Goal: Information Seeking & Learning: Learn about a topic

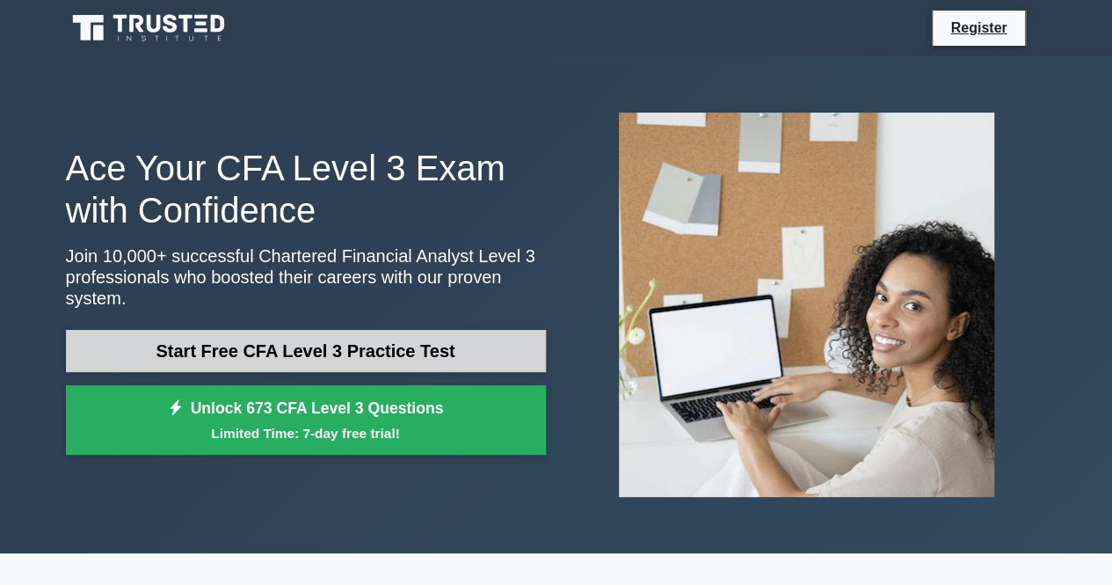
click at [366, 341] on link "Start Free CFA Level 3 Practice Test" at bounding box center [306, 351] width 480 height 42
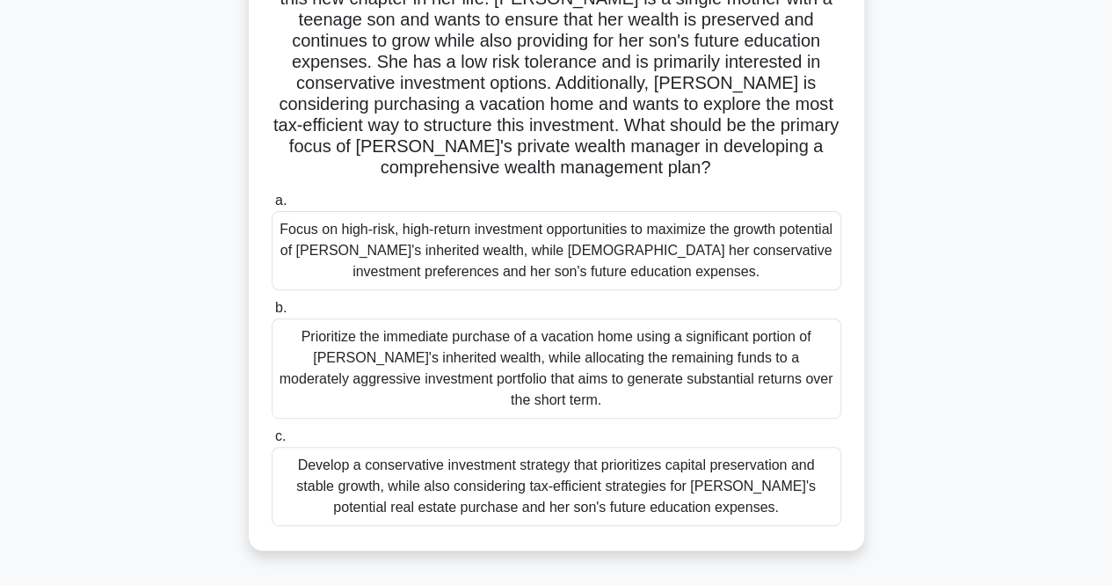
scroll to position [176, 0]
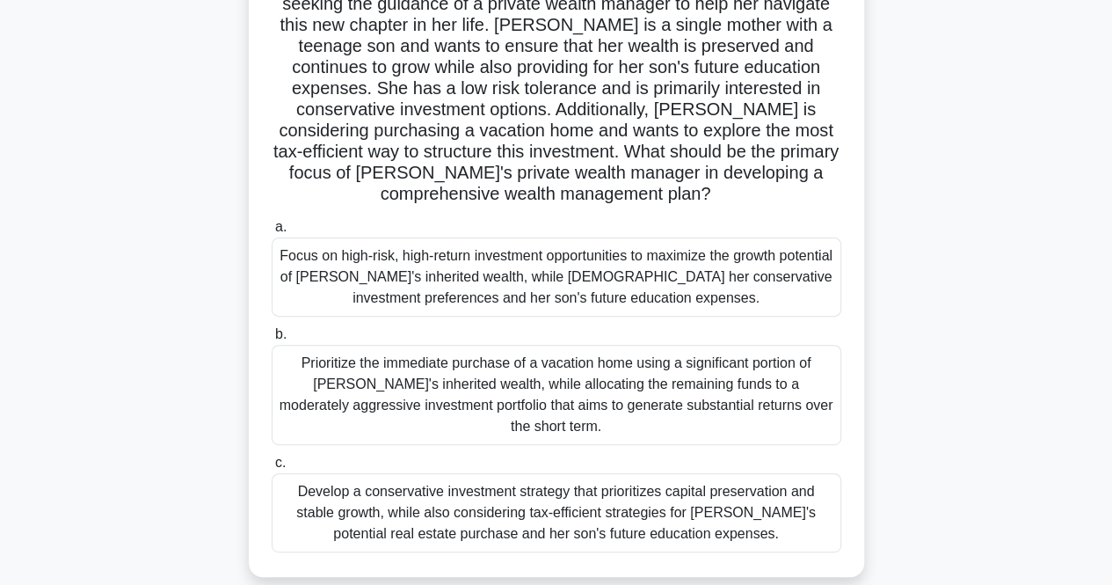
click at [587, 295] on div "Focus on high-risk, high-return investment opportunities to maximize the growth…" at bounding box center [557, 276] width 570 height 79
click at [272, 233] on input "a. Focus on high-risk, high-return investment opportunities to maximize the gro…" at bounding box center [272, 227] width 0 height 11
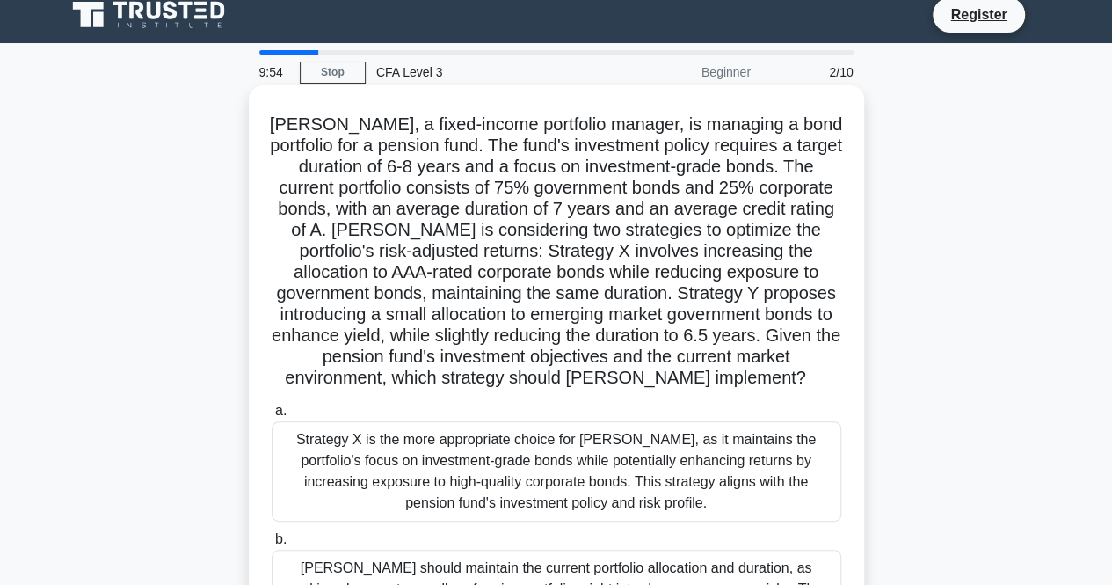
scroll to position [0, 0]
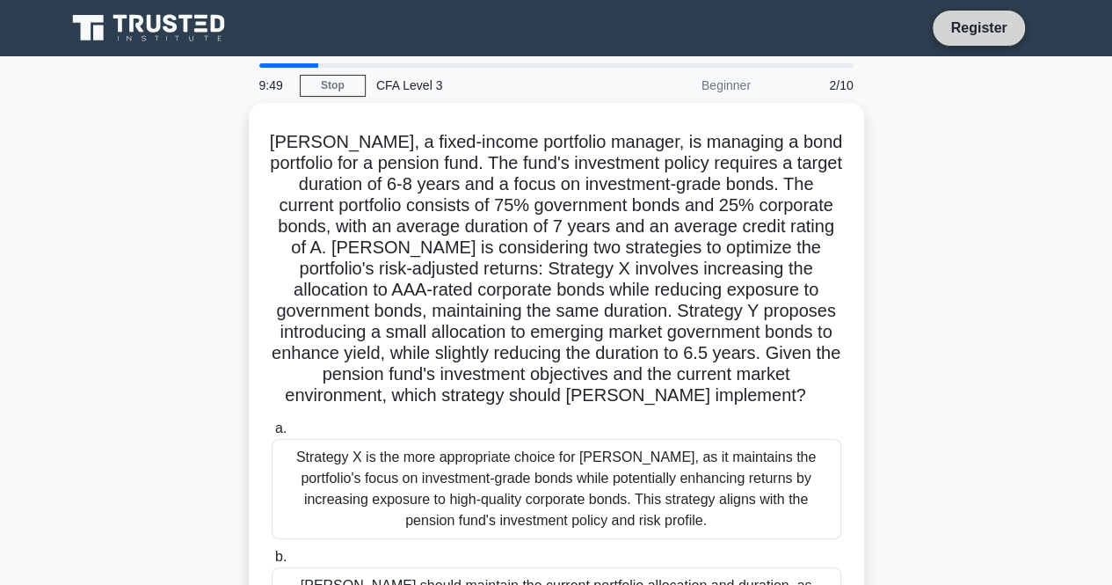
click at [951, 25] on link "Register" at bounding box center [978, 28] width 77 height 22
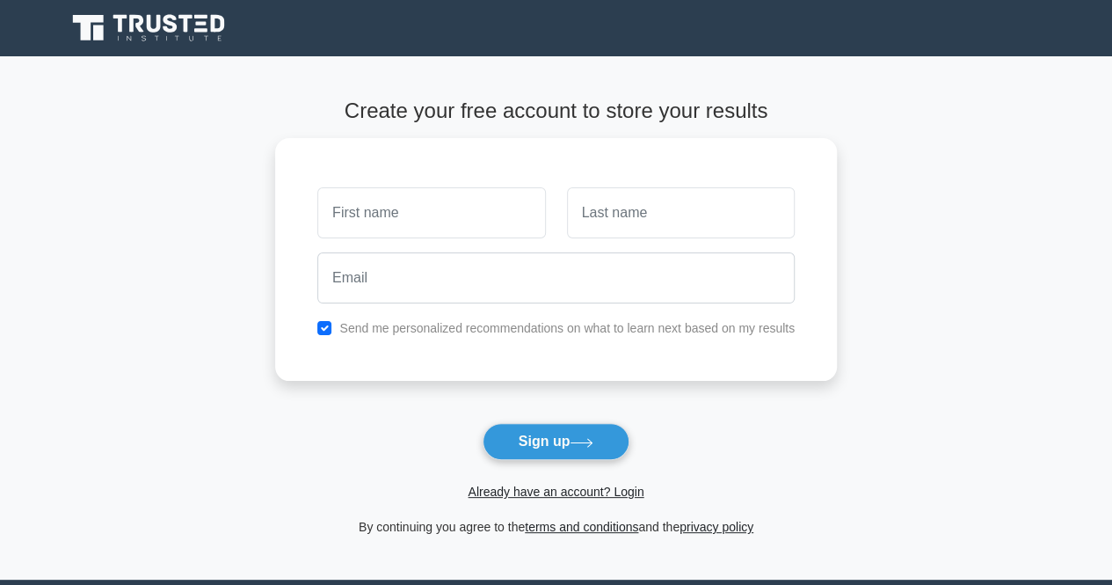
click at [160, 34] on icon at bounding box center [150, 27] width 169 height 33
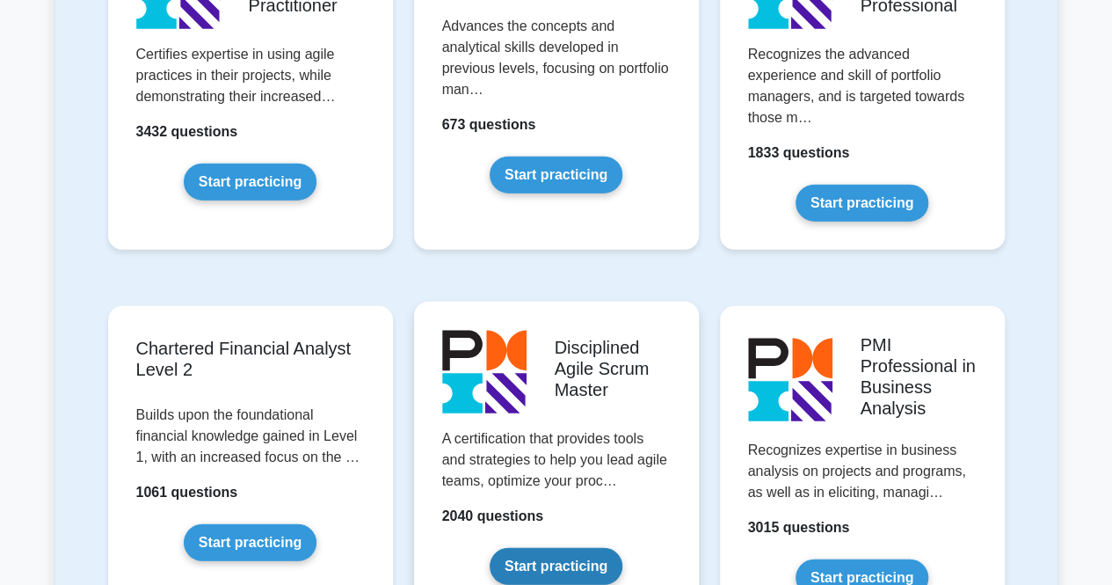
scroll to position [2023, 0]
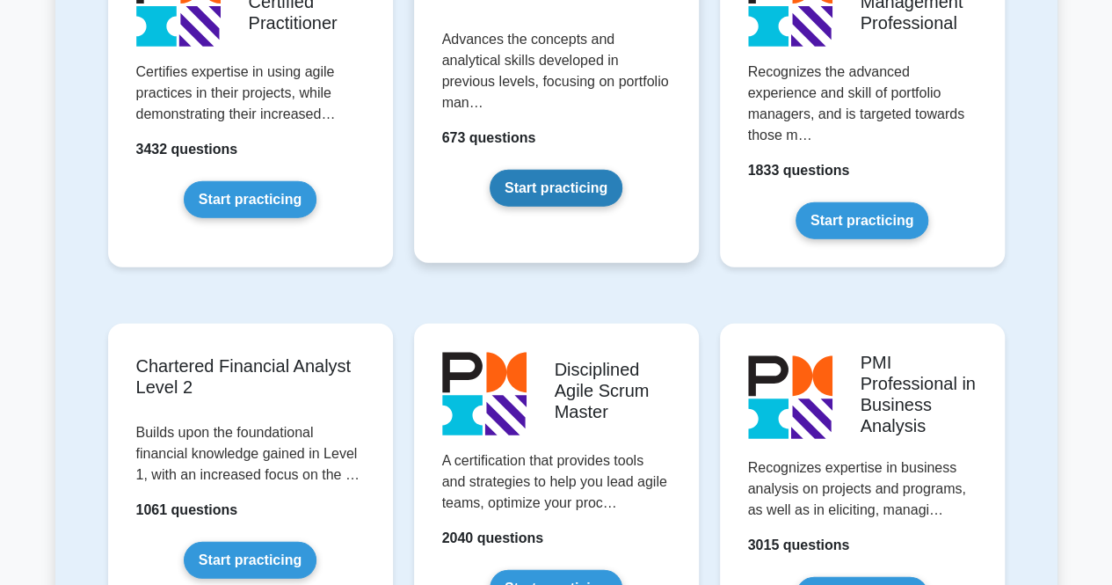
click at [561, 171] on link "Start practicing" at bounding box center [556, 188] width 133 height 37
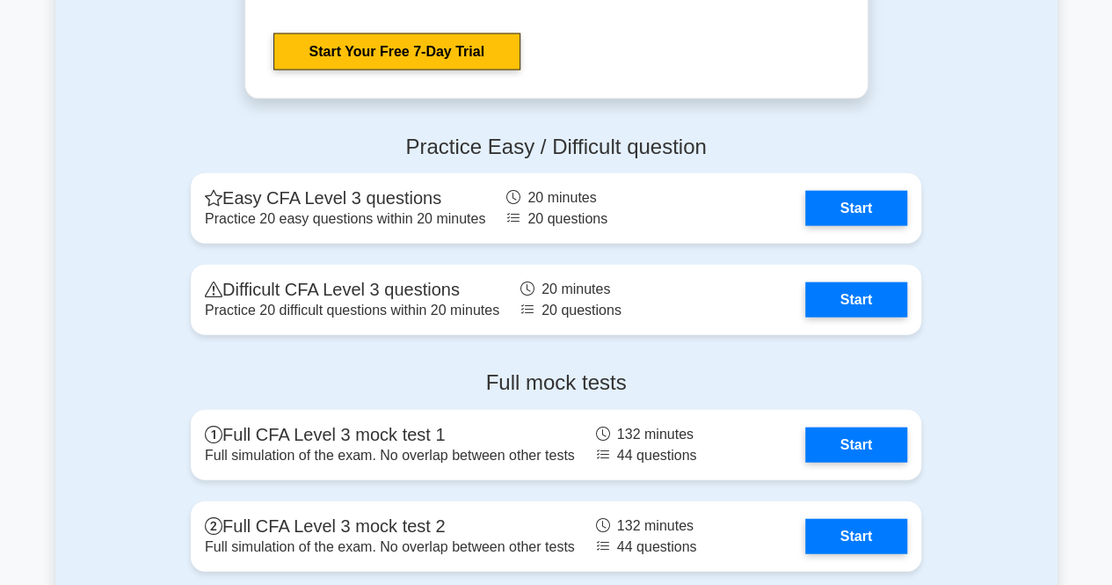
scroll to position [2023, 0]
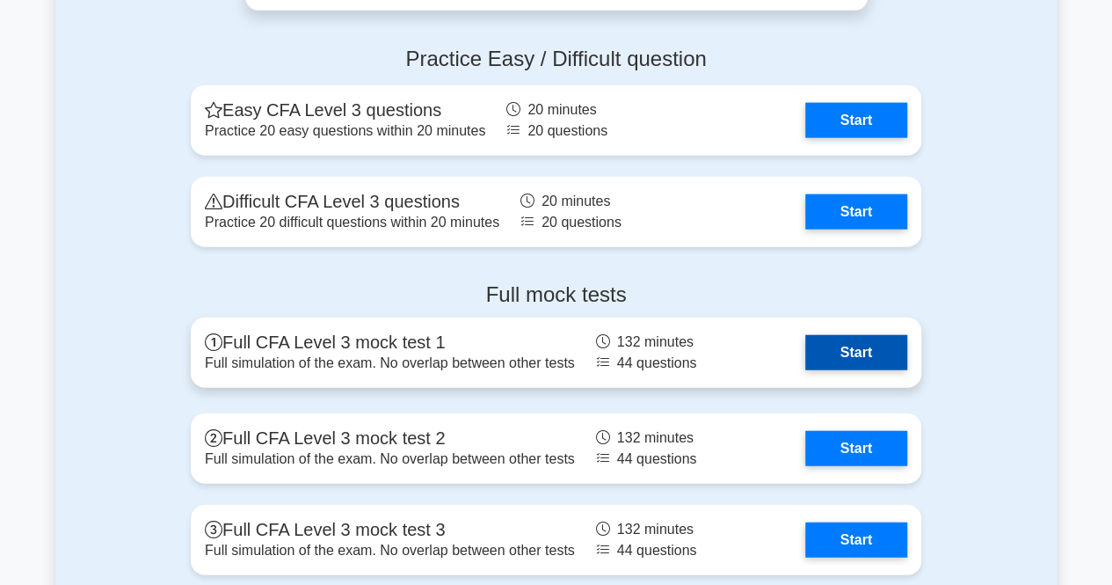
click at [806, 368] on link "Start" at bounding box center [857, 352] width 102 height 35
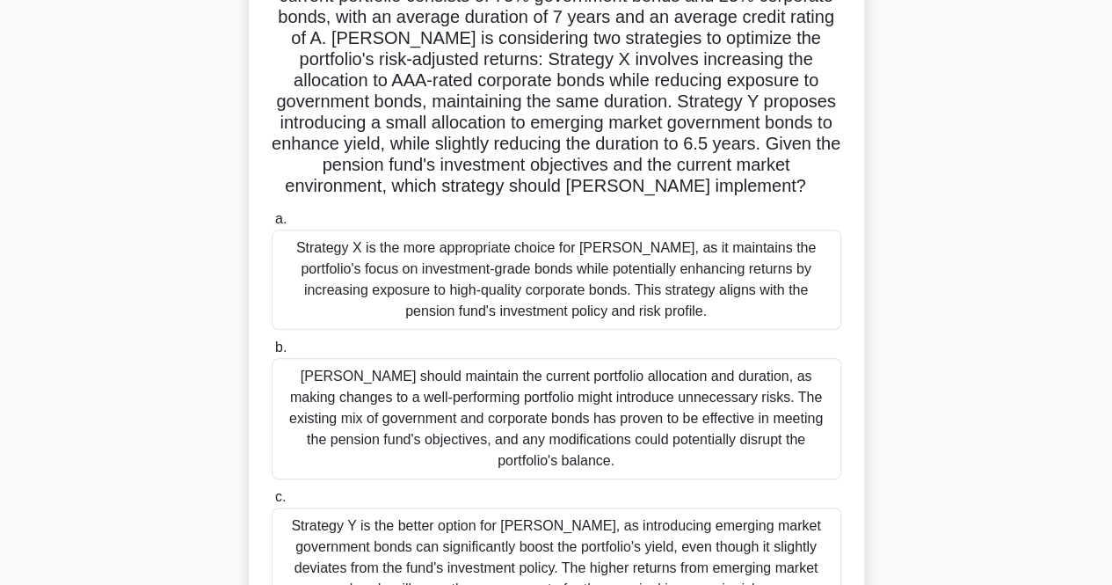
scroll to position [365, 0]
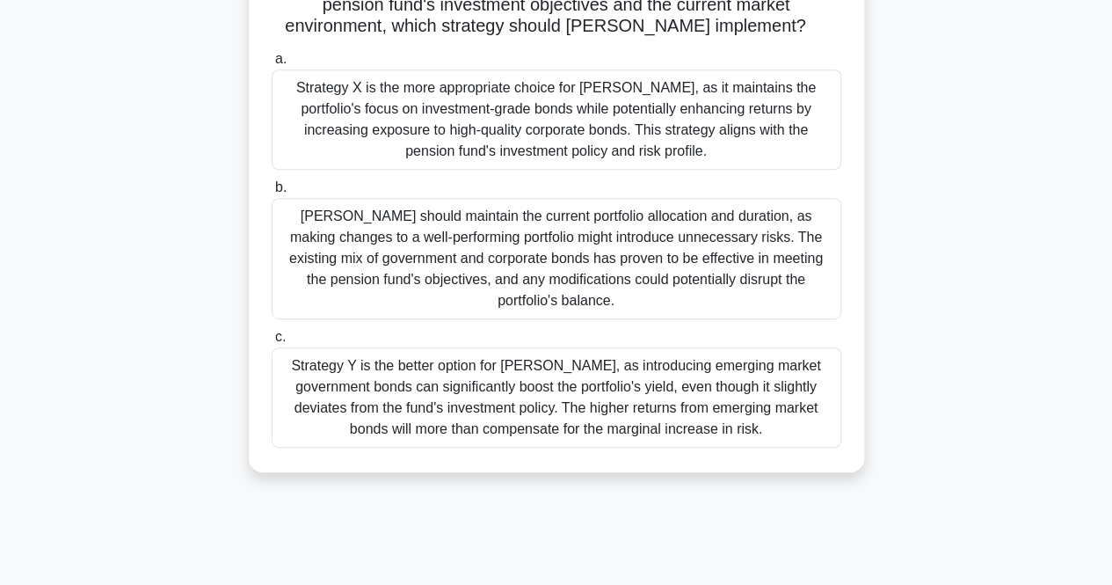
click at [447, 280] on div "[PERSON_NAME] should maintain the current portfolio allocation and duration, as…" at bounding box center [557, 258] width 570 height 121
click at [272, 193] on input "b. [PERSON_NAME] should maintain the current portfolio allocation and duration,…" at bounding box center [272, 187] width 0 height 11
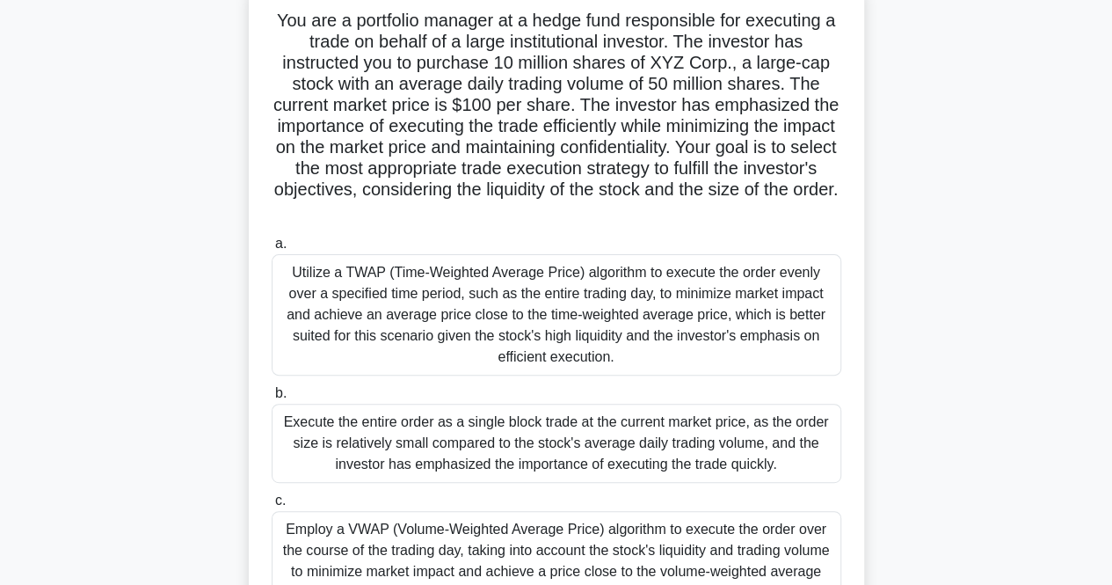
scroll to position [0, 0]
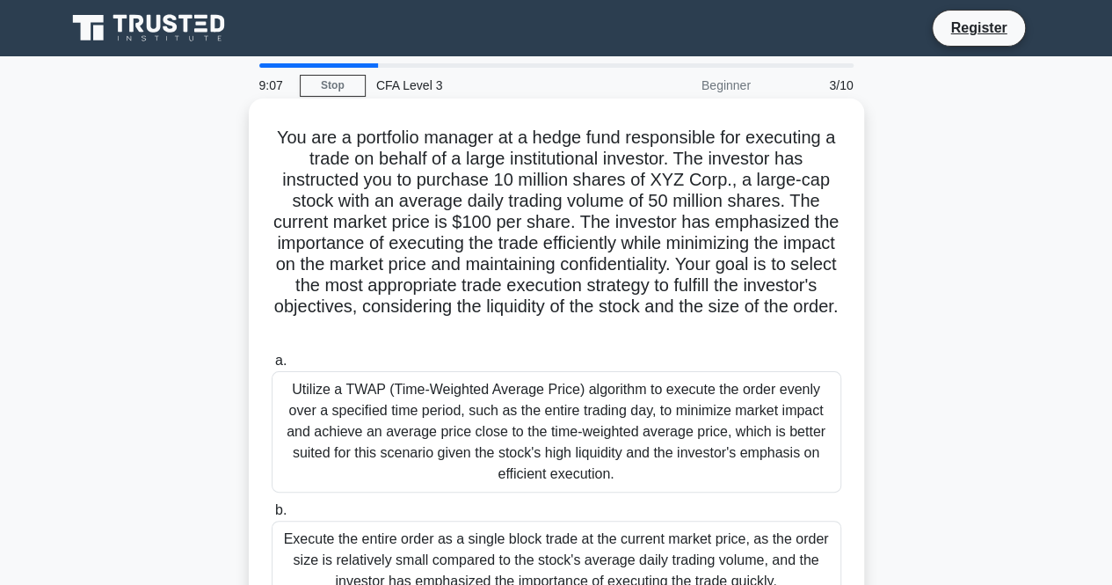
click at [463, 427] on div "Utilize a TWAP (Time-Weighted Average Price) algorithm to execute the order eve…" at bounding box center [557, 431] width 570 height 121
click at [272, 367] on input "a. Utilize a TWAP (Time-Weighted Average Price) algorithm to execute the order …" at bounding box center [272, 360] width 0 height 11
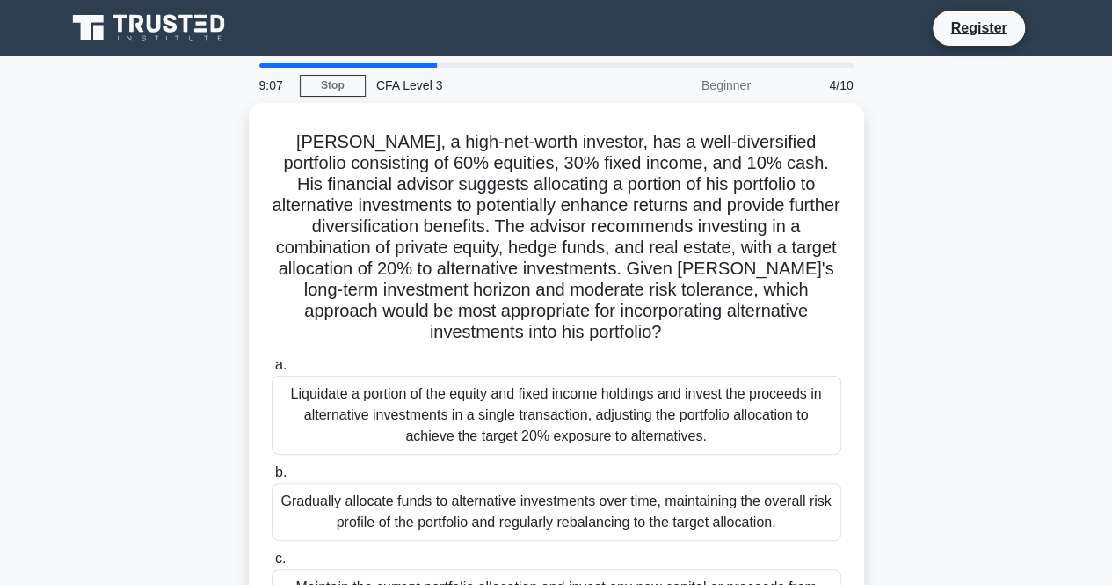
click at [463, 427] on div "Liquidate a portion of the equity and fixed income holdings and invest the proc…" at bounding box center [557, 415] width 570 height 79
click at [272, 371] on input "a. Liquidate a portion of the equity and fixed income holdings and invest the p…" at bounding box center [272, 365] width 0 height 11
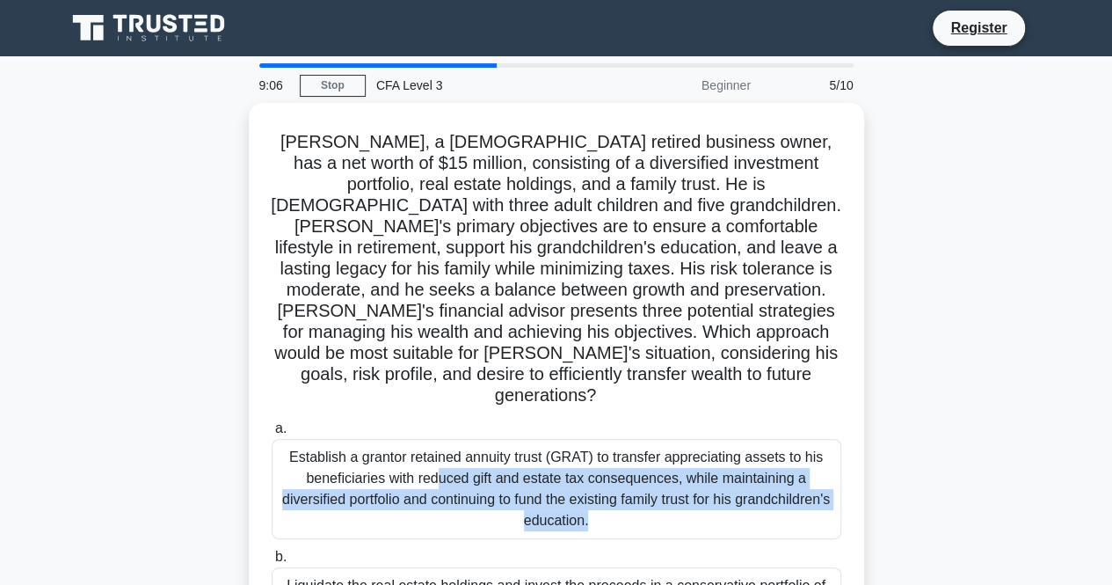
click at [463, 439] on div "Establish a grantor retained annuity trust (GRAT) to transfer appreciating asse…" at bounding box center [557, 489] width 570 height 100
click at [272, 427] on input "a. Establish a grantor retained annuity trust (GRAT) to transfer appreciating a…" at bounding box center [272, 428] width 0 height 11
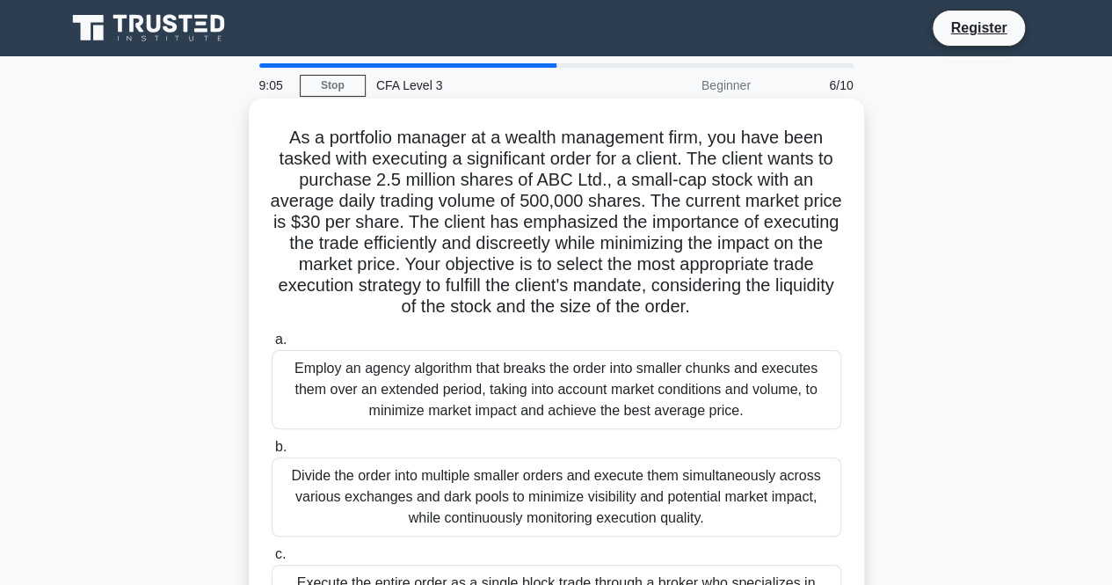
click at [468, 480] on div "Divide the order into multiple smaller orders and execute them simultaneously a…" at bounding box center [557, 496] width 570 height 79
click at [272, 453] on input "b. Divide the order into multiple smaller orders and execute them simultaneousl…" at bounding box center [272, 446] width 0 height 11
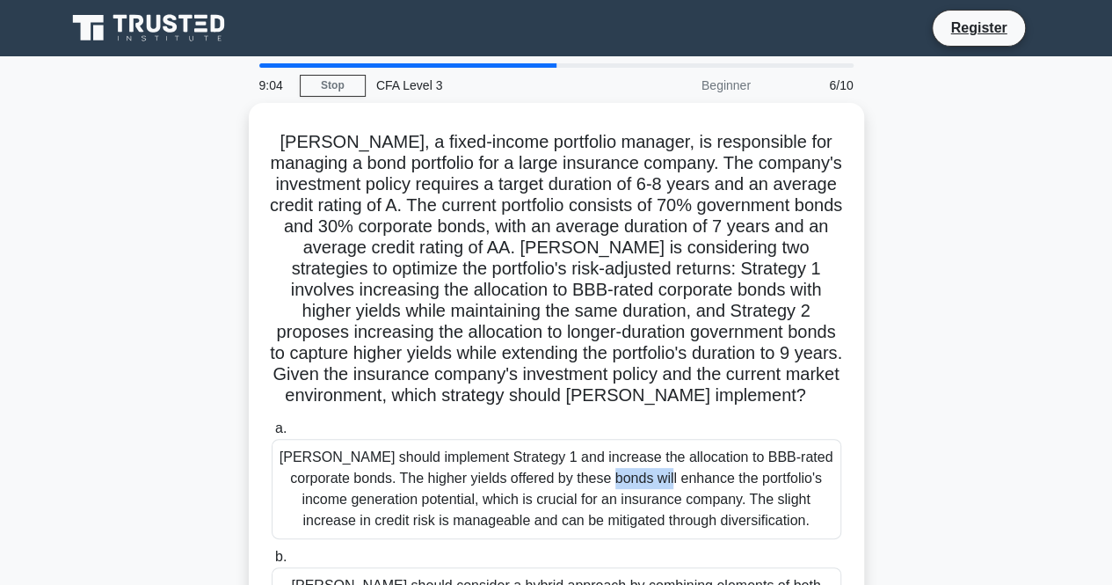
click at [468, 480] on div "Thomas should implement Strategy 1 and increase the allocation to BBB-rated cor…" at bounding box center [557, 489] width 570 height 100
click at [272, 434] on input "a. Thomas should implement Strategy 1 and increase the allocation to BBB-rated …" at bounding box center [272, 428] width 0 height 11
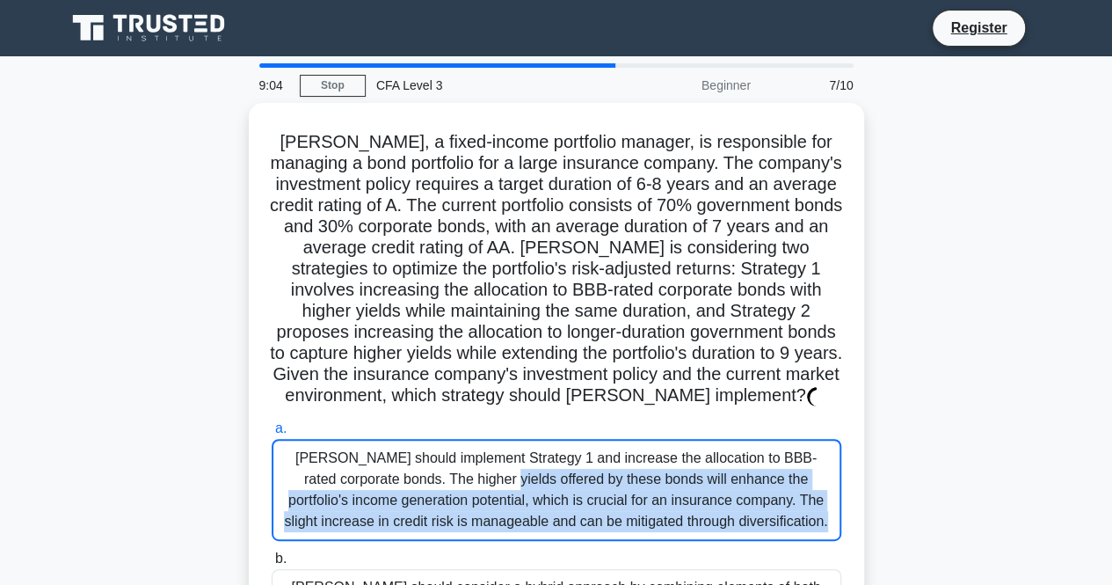
click at [468, 480] on div "Thomas should implement Strategy 1 and increase the allocation to BBB-rated cor…" at bounding box center [557, 490] width 570 height 102
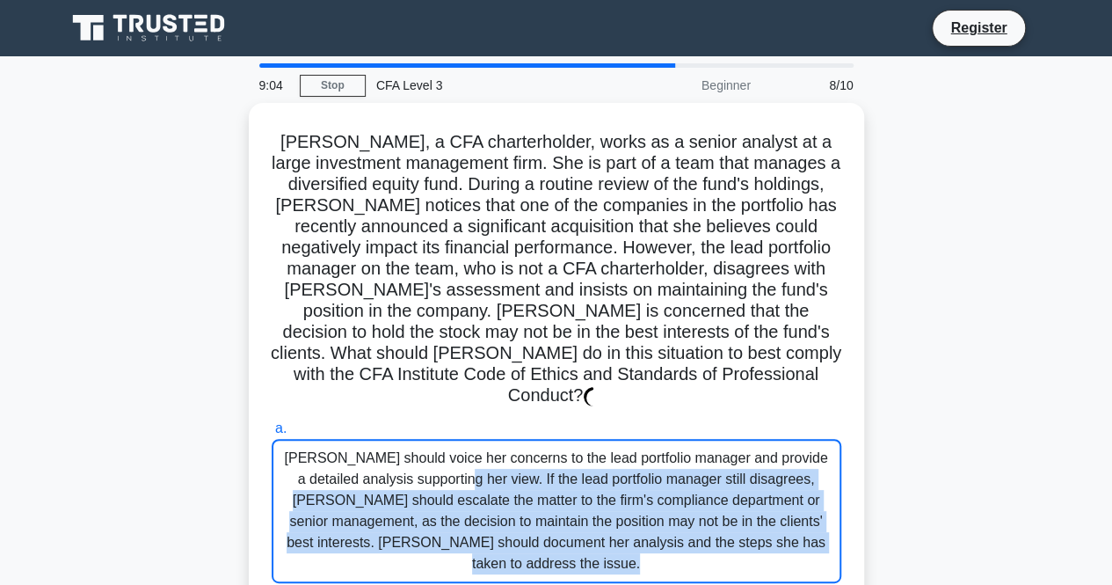
click at [468, 480] on div "Karen should voice her concerns to the lead portfolio manager and provide a det…" at bounding box center [557, 511] width 570 height 144
click at [272, 434] on input "a. Karen should voice her concerns to the lead portfolio manager and provide a …" at bounding box center [272, 428] width 0 height 11
click at [468, 480] on div "Karen should voice her concerns to the lead portfolio manager and provide a det…" at bounding box center [557, 511] width 570 height 144
click at [272, 434] on input "a. Karen should voice her concerns to the lead portfolio manager and provide a …" at bounding box center [272, 428] width 0 height 11
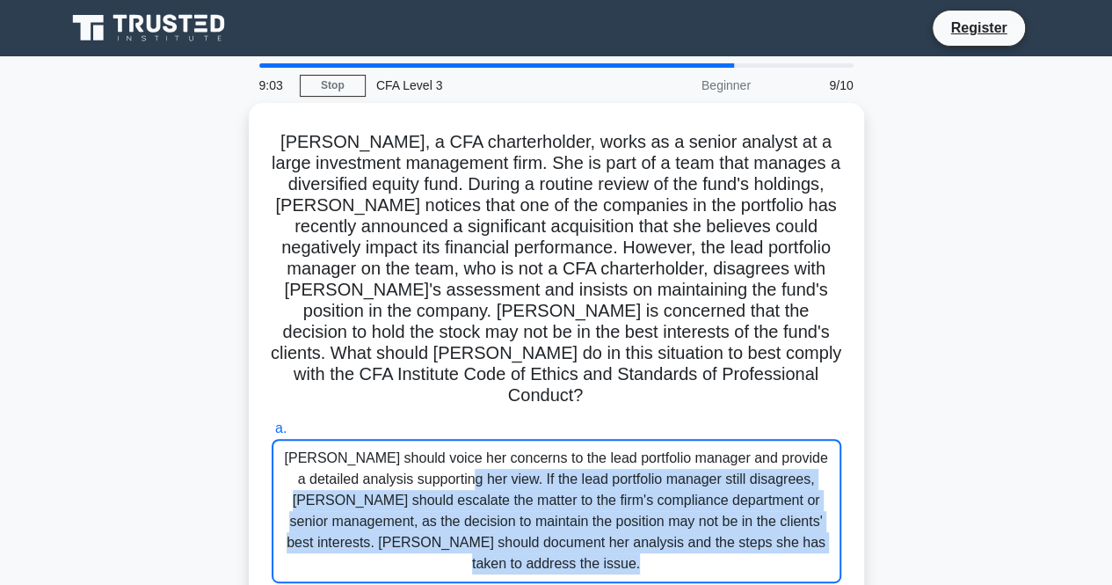
click at [468, 480] on div "Karen should voice her concerns to the lead portfolio manager and provide a det…" at bounding box center [557, 511] width 570 height 144
click at [272, 434] on input "a. Karen should voice her concerns to the lead portfolio manager and provide a …" at bounding box center [272, 428] width 0 height 11
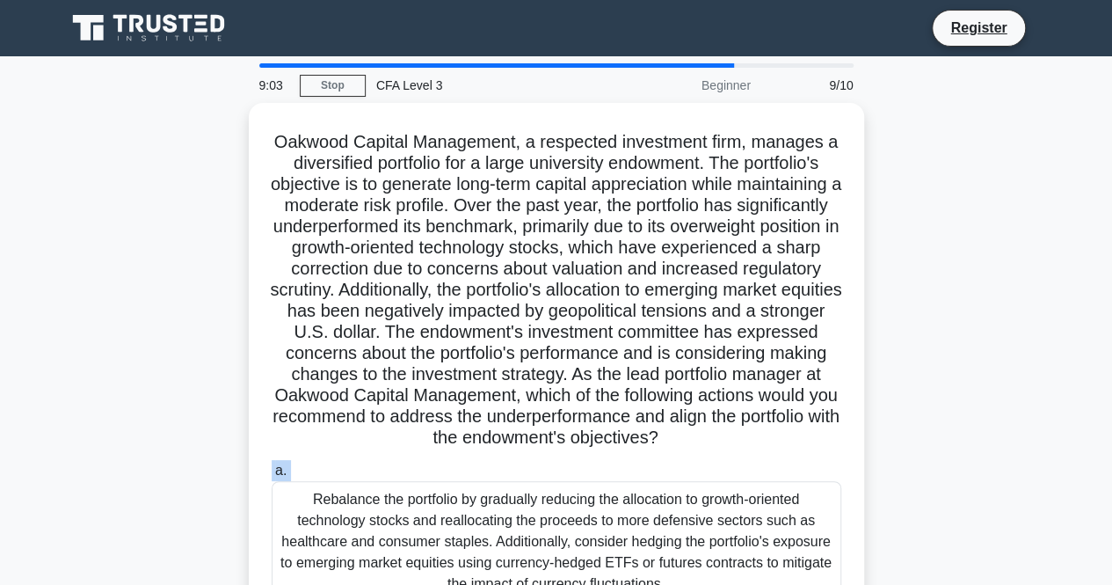
click at [468, 480] on label "a. Rebalance the portfolio by gradually reducing the allocation to growth-orien…" at bounding box center [557, 531] width 570 height 142
click at [272, 477] on input "a. Rebalance the portfolio by gradually reducing the allocation to growth-orien…" at bounding box center [272, 470] width 0 height 11
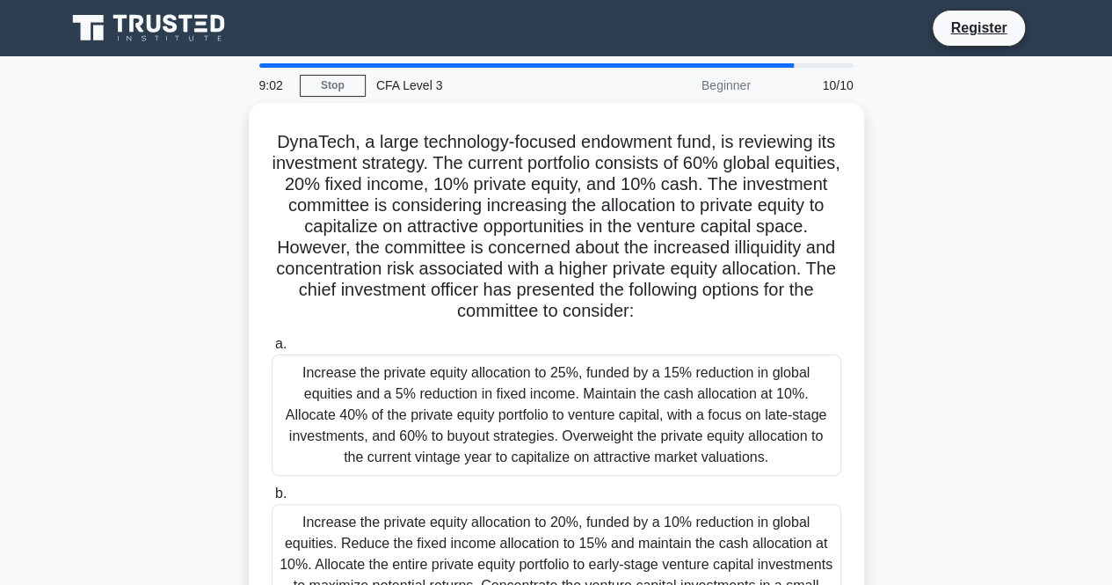
click at [456, 499] on label "b. Increase the private equity allocation to 20%, funded by a 10% reduction in …" at bounding box center [557, 554] width 570 height 142
click at [272, 499] on input "b. Increase the private equity allocation to 20%, funded by a 10% reduction in …" at bounding box center [272, 493] width 0 height 11
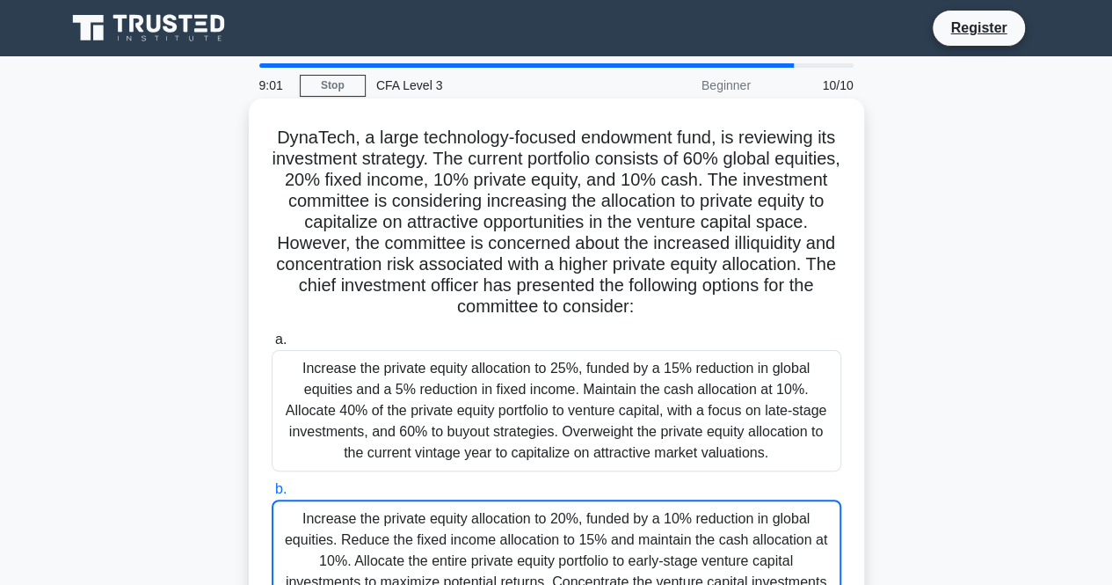
click at [455, 478] on div "a. Increase the private equity allocation to 25%, funded by a 15% reduction in …" at bounding box center [556, 560] width 591 height 471
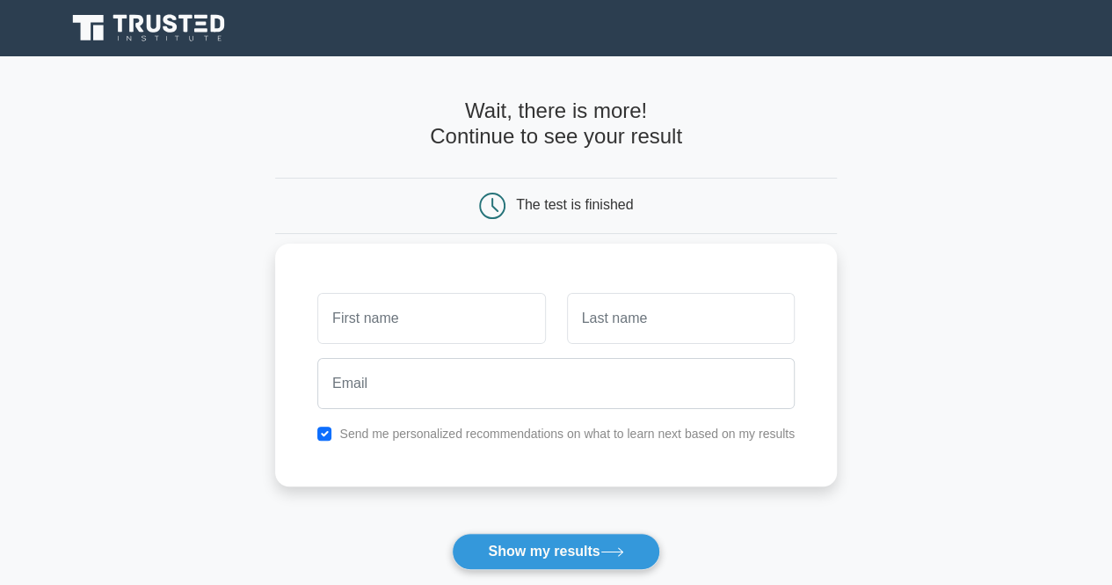
click at [403, 316] on input "text" at bounding box center [431, 318] width 228 height 51
type input "Tu"
click at [635, 309] on input "text" at bounding box center [681, 318] width 228 height 51
type input "Dinh"
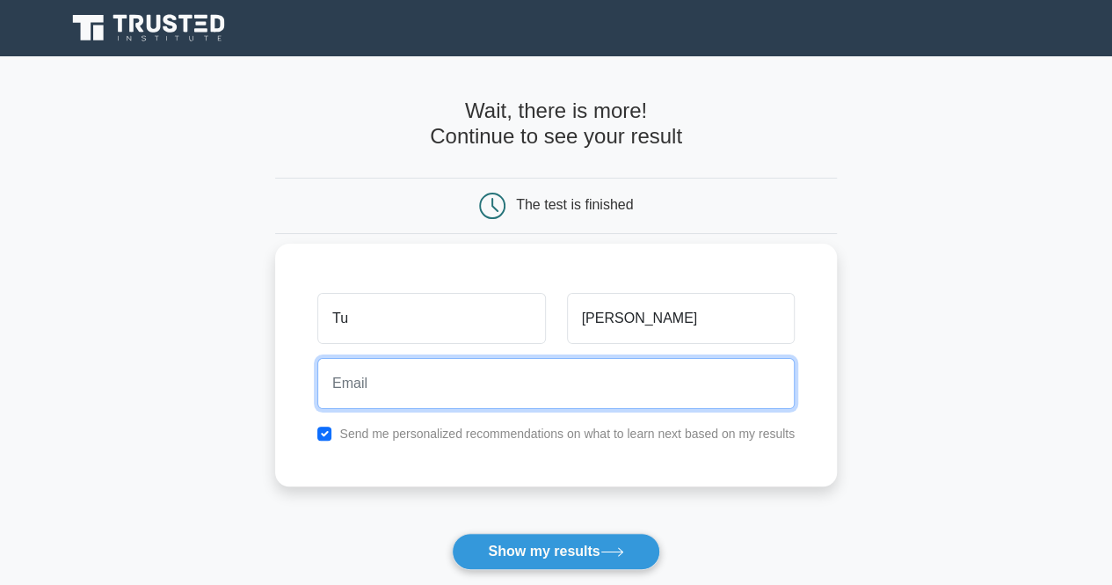
click at [406, 389] on input "email" at bounding box center [556, 383] width 478 height 51
type input "[EMAIL_ADDRESS][DOMAIN_NAME]"
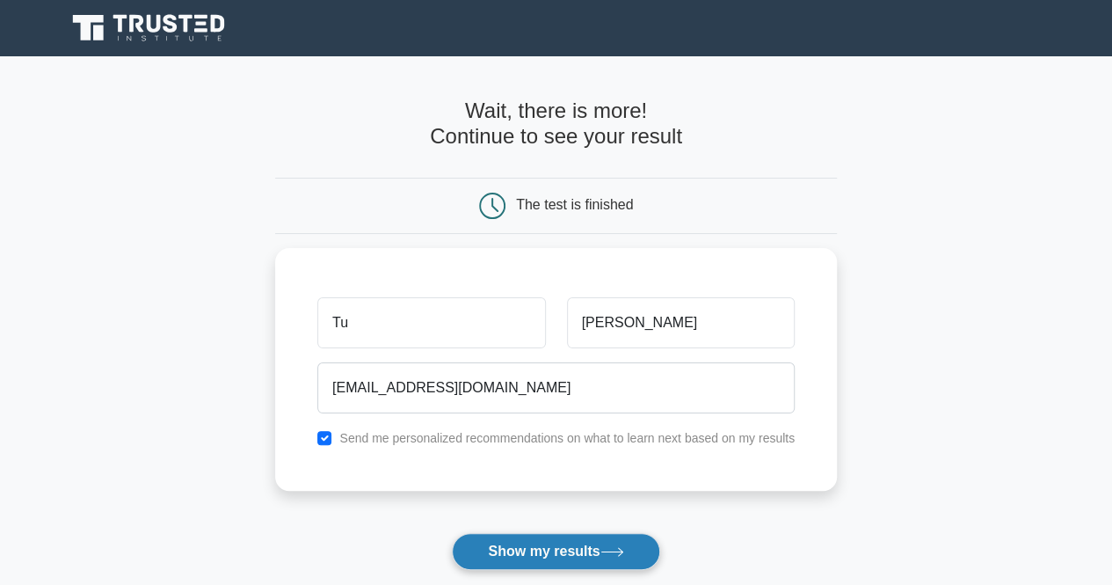
click at [592, 555] on button "Show my results" at bounding box center [556, 551] width 208 height 37
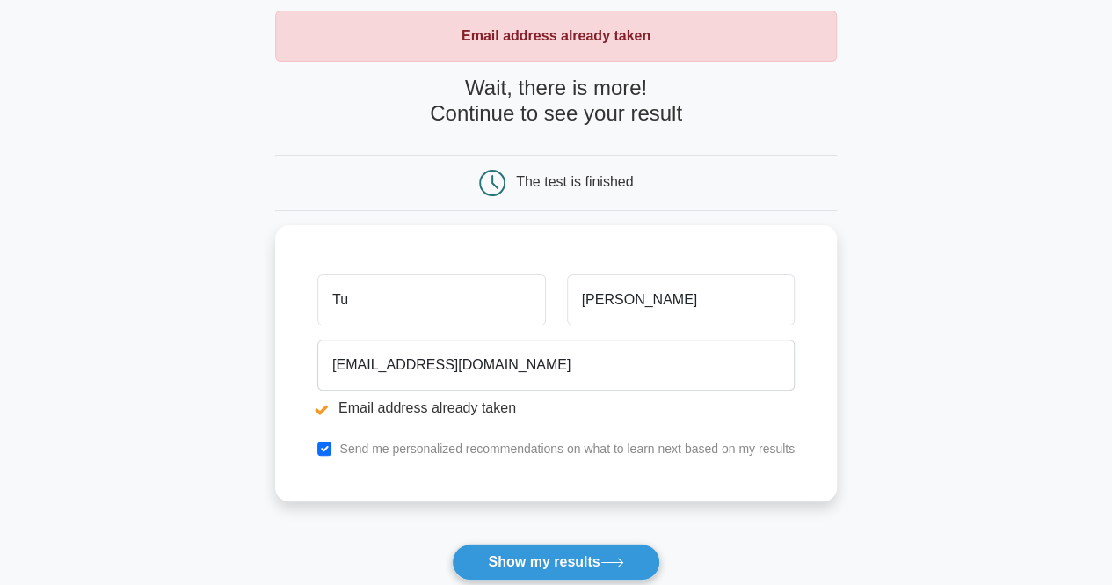
scroll to position [176, 0]
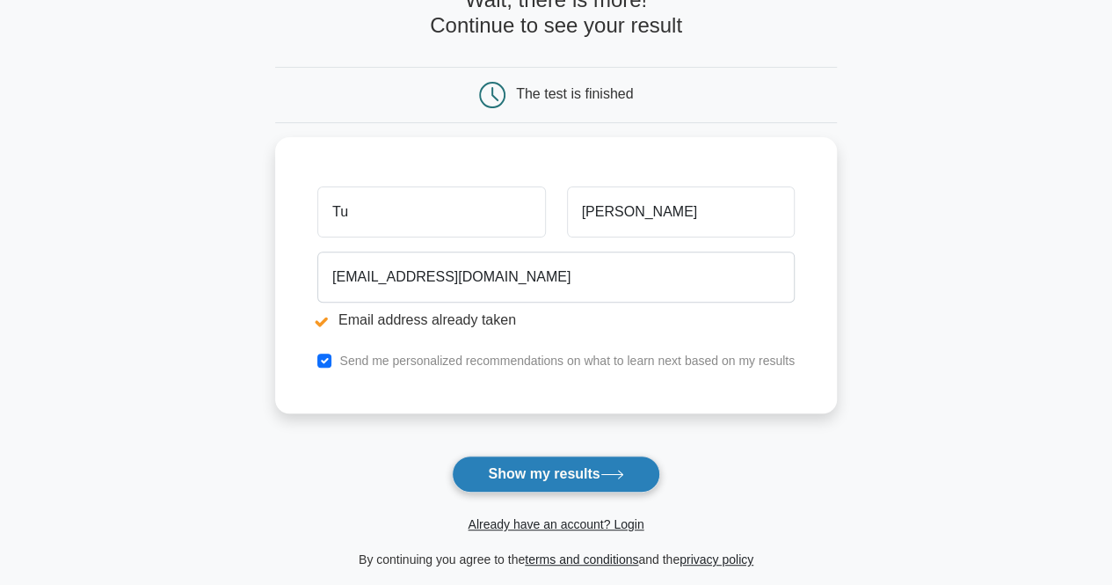
click at [569, 463] on button "Show my results" at bounding box center [556, 474] width 208 height 37
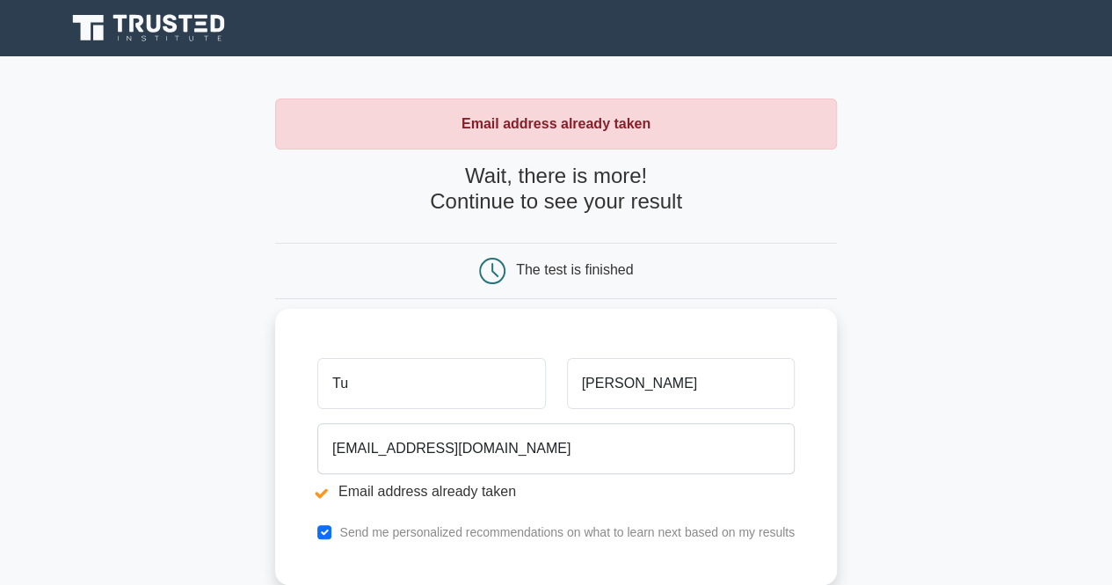
scroll to position [352, 0]
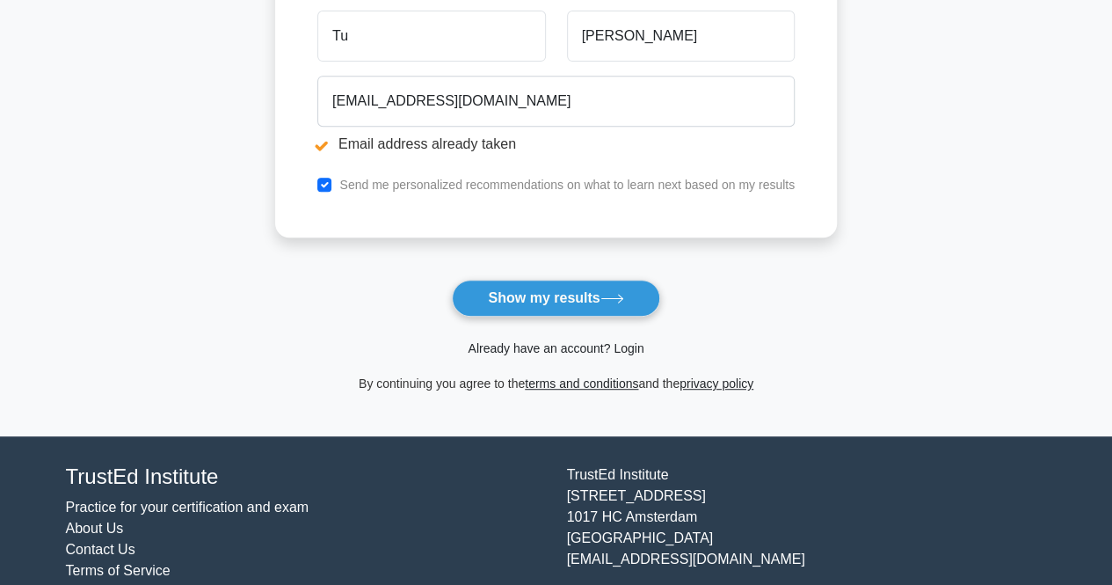
click at [624, 343] on link "Already have an account? Login" at bounding box center [556, 348] width 176 height 14
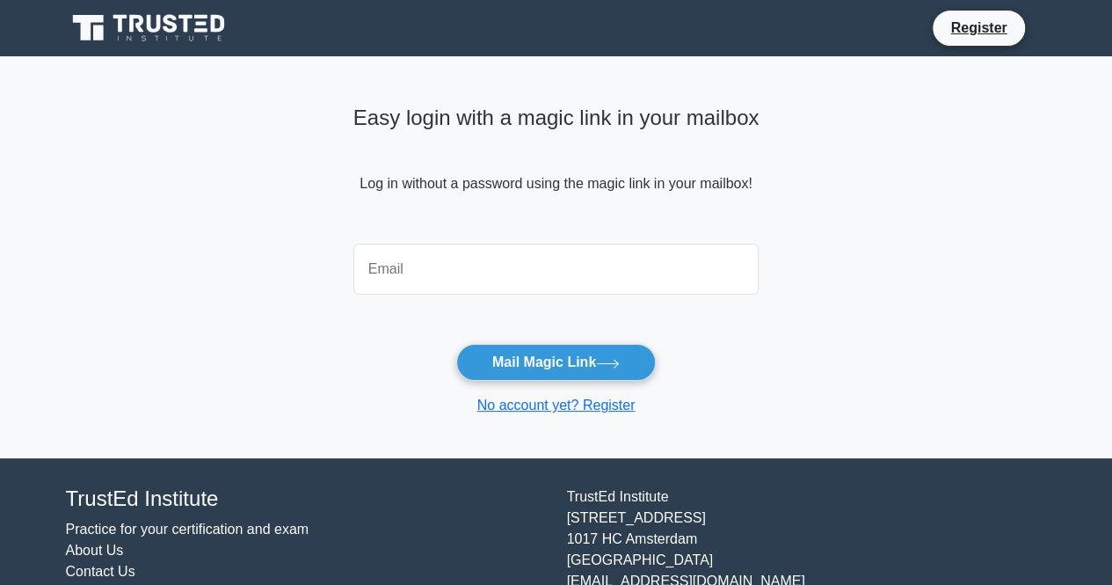
click at [516, 287] on input "email" at bounding box center [557, 269] width 406 height 51
type input "[EMAIL_ADDRESS][DOMAIN_NAME]"
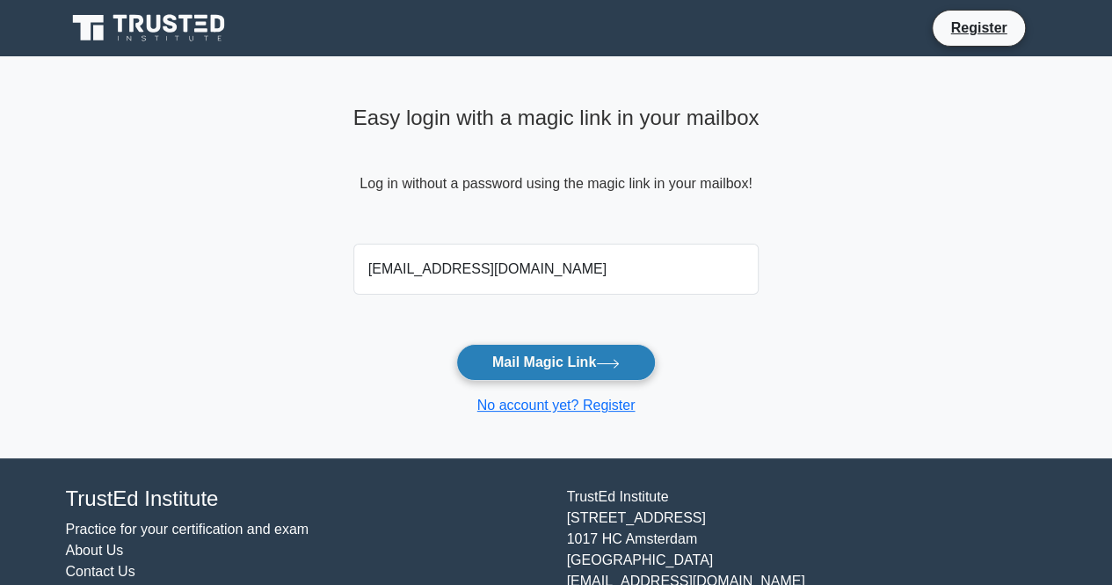
click at [519, 350] on button "Mail Magic Link" at bounding box center [556, 362] width 200 height 37
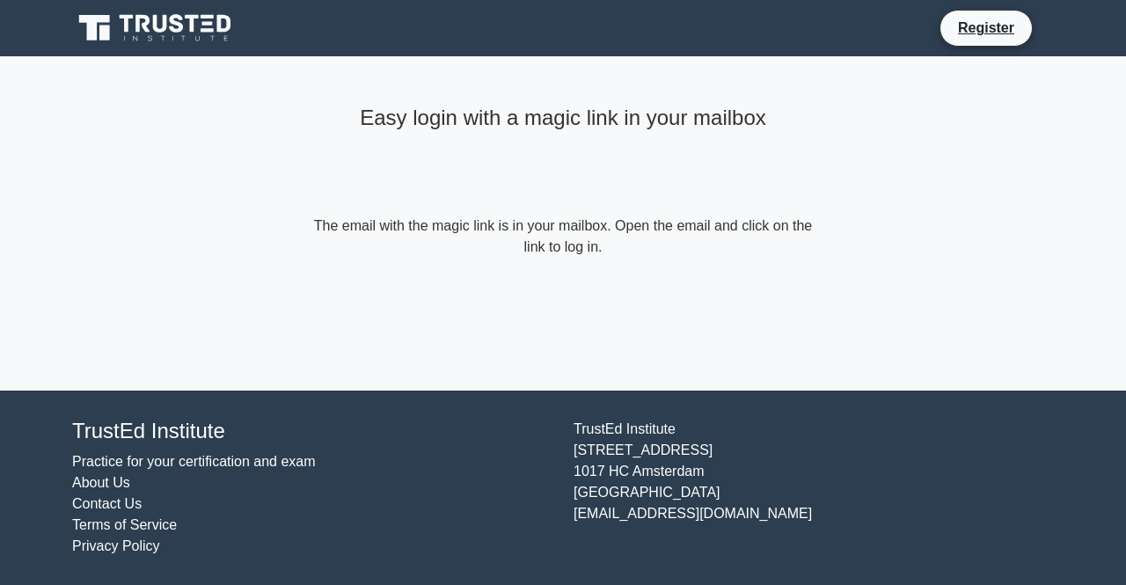
click at [116, 31] on icon at bounding box center [156, 27] width 169 height 33
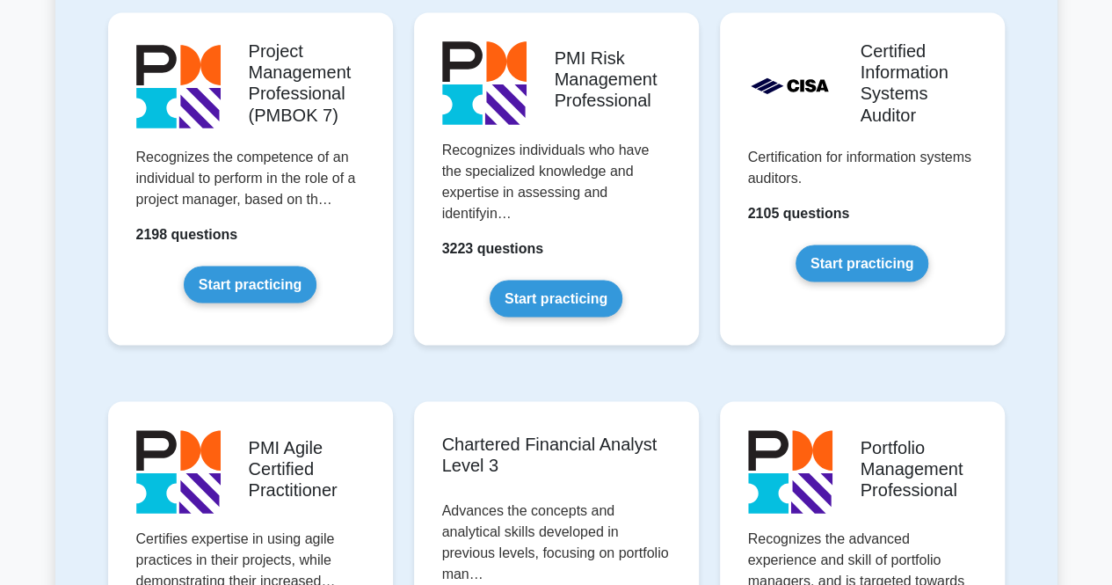
scroll to position [1671, 0]
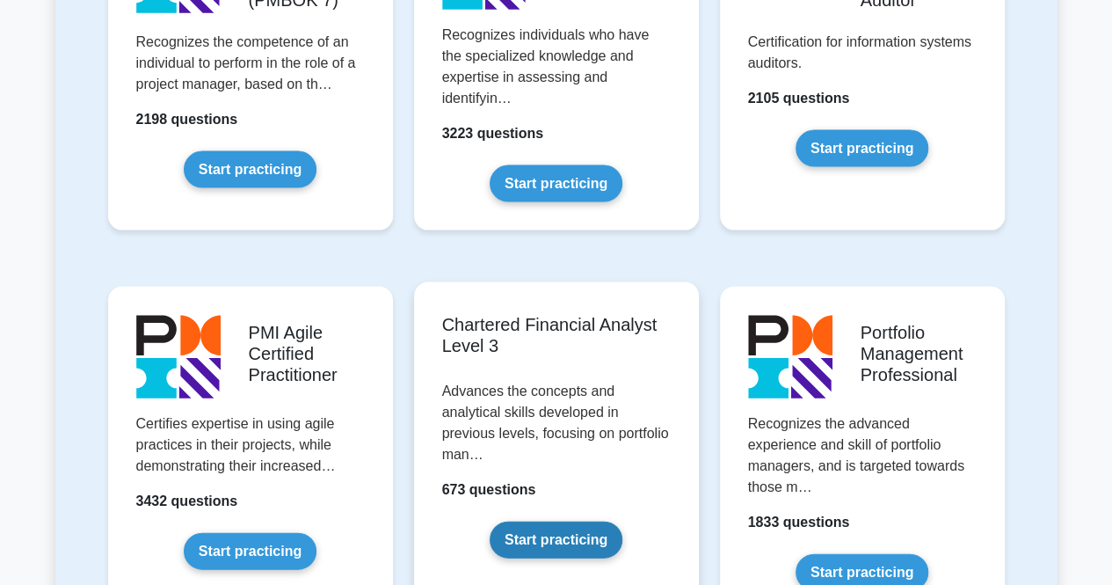
click at [586, 521] on link "Start practicing" at bounding box center [556, 539] width 133 height 37
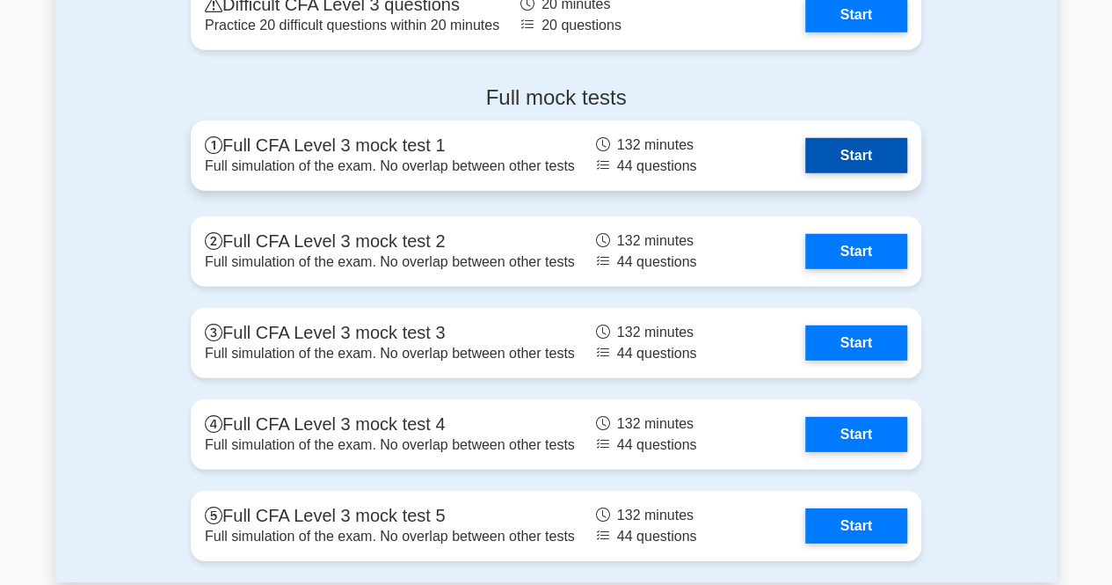
scroll to position [2462, 0]
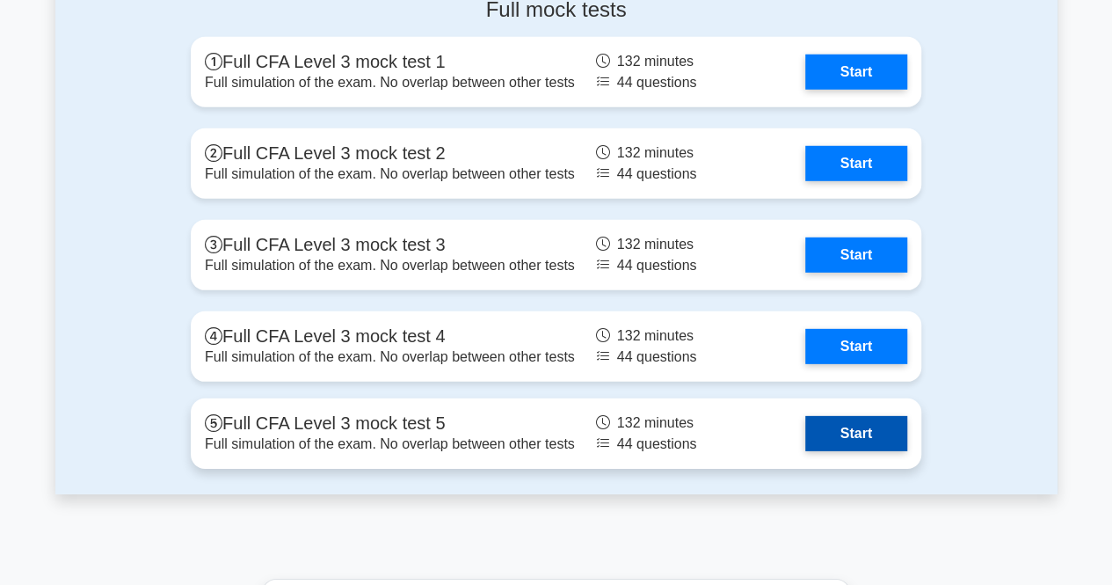
click at [855, 437] on link "Start" at bounding box center [857, 433] width 102 height 35
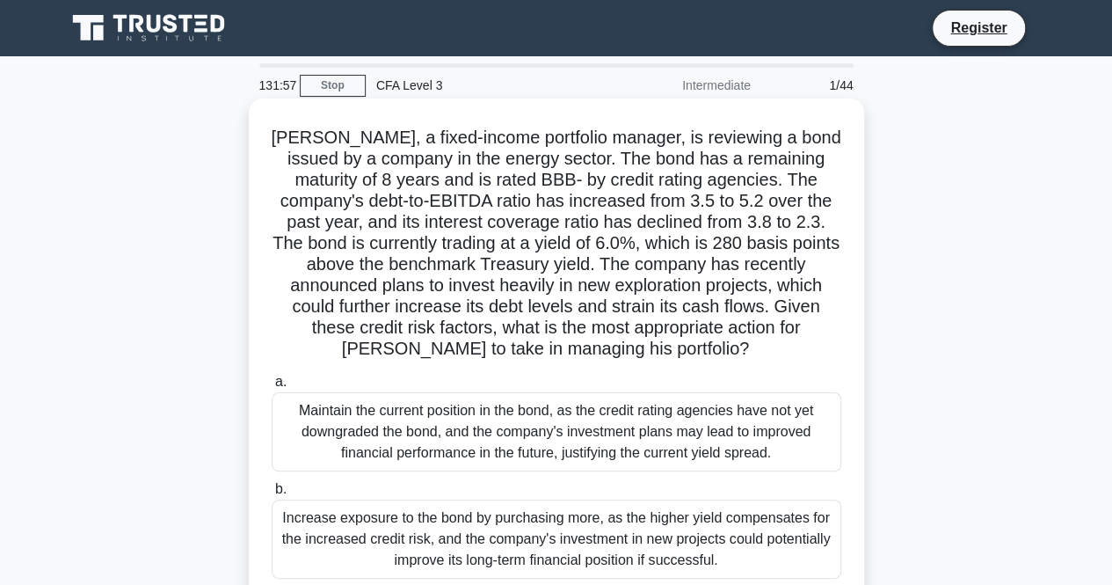
click at [471, 446] on div "Maintain the current position in the bond, as the credit rating agencies have n…" at bounding box center [557, 431] width 570 height 79
click at [272, 388] on input "a. Maintain the current position in the bond, as the credit rating agencies hav…" at bounding box center [272, 381] width 0 height 11
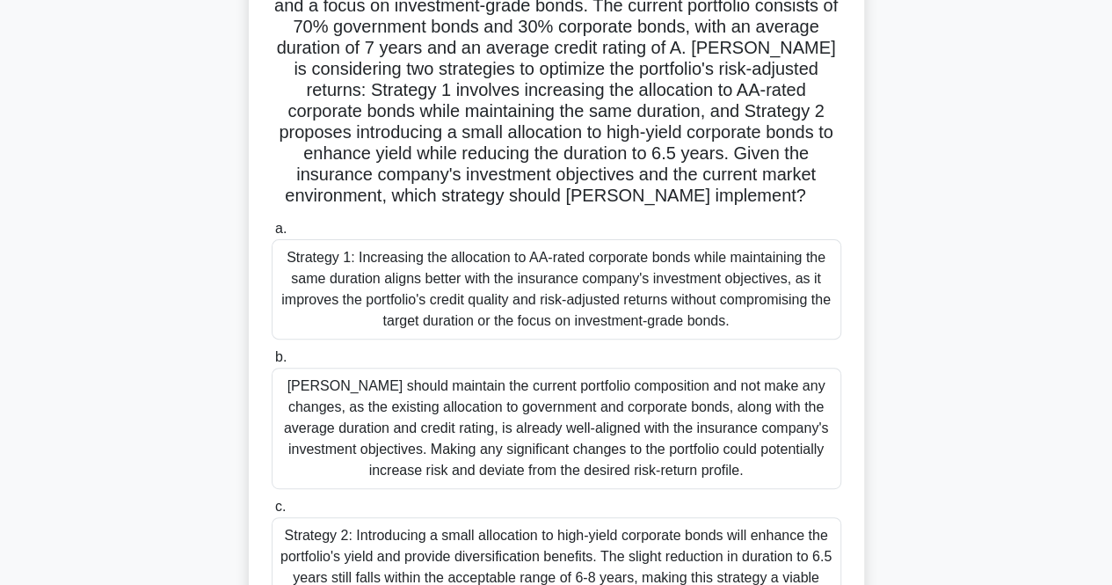
scroll to position [176, 0]
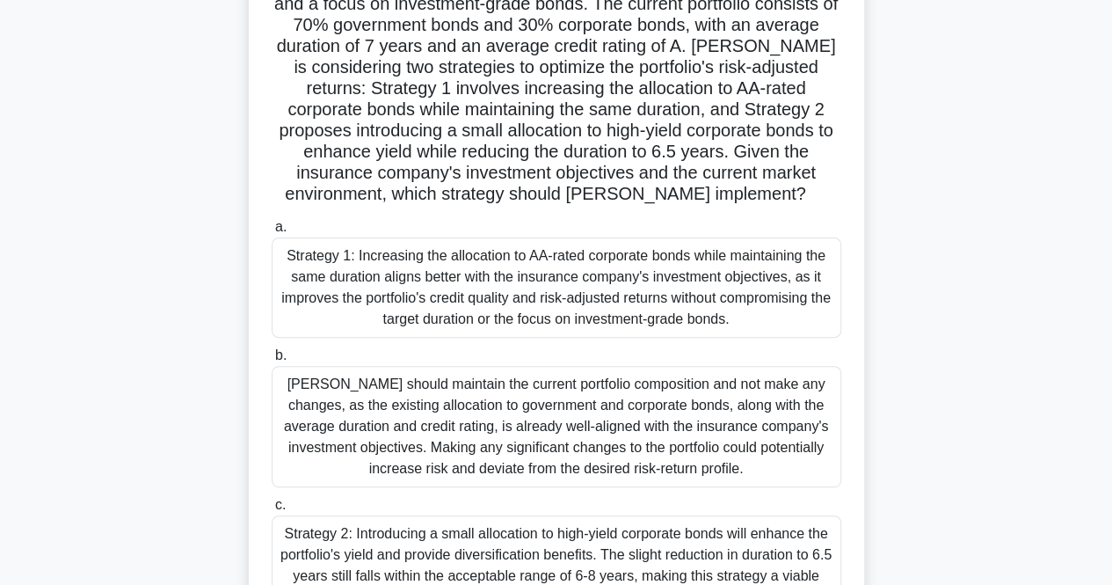
click at [464, 335] on div "Strategy 1: Increasing the allocation to AA-rated corporate bonds while maintai…" at bounding box center [557, 287] width 570 height 100
click at [272, 233] on input "a. Strategy 1: Increasing the allocation to AA-rated corporate bonds while main…" at bounding box center [272, 227] width 0 height 11
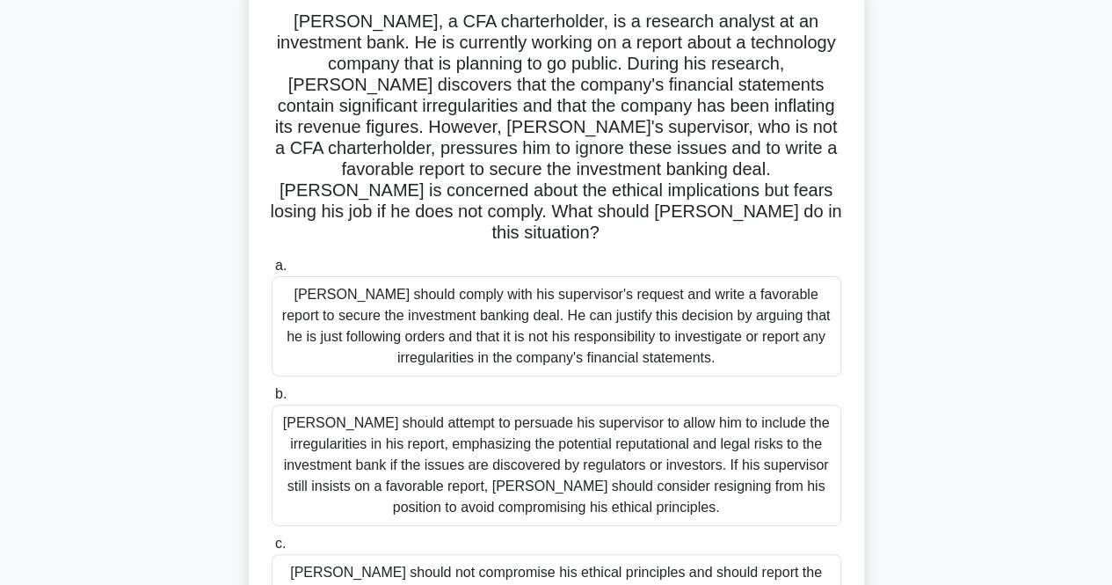
scroll to position [0, 0]
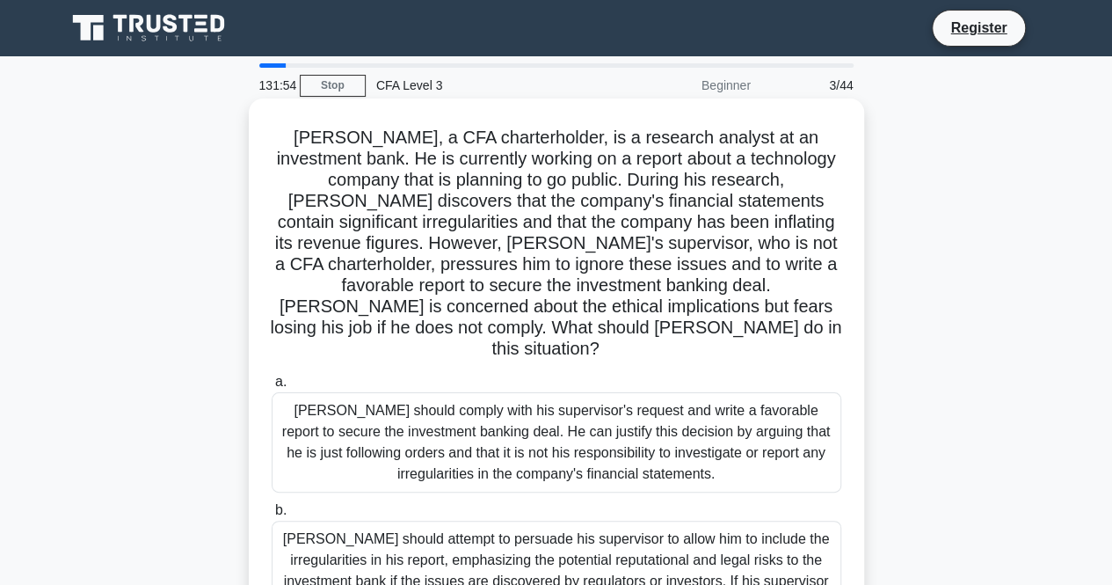
click at [459, 302] on h5 "Matthew, a CFA charterholder, is a research analyst at an investment bank. He i…" at bounding box center [556, 244] width 573 height 234
click at [440, 395] on div "Matthew should comply with his supervisor's request and write a favorable repor…" at bounding box center [557, 442] width 570 height 100
click at [272, 388] on input "a. Matthew should comply with his supervisor's request and write a favorable re…" at bounding box center [272, 381] width 0 height 11
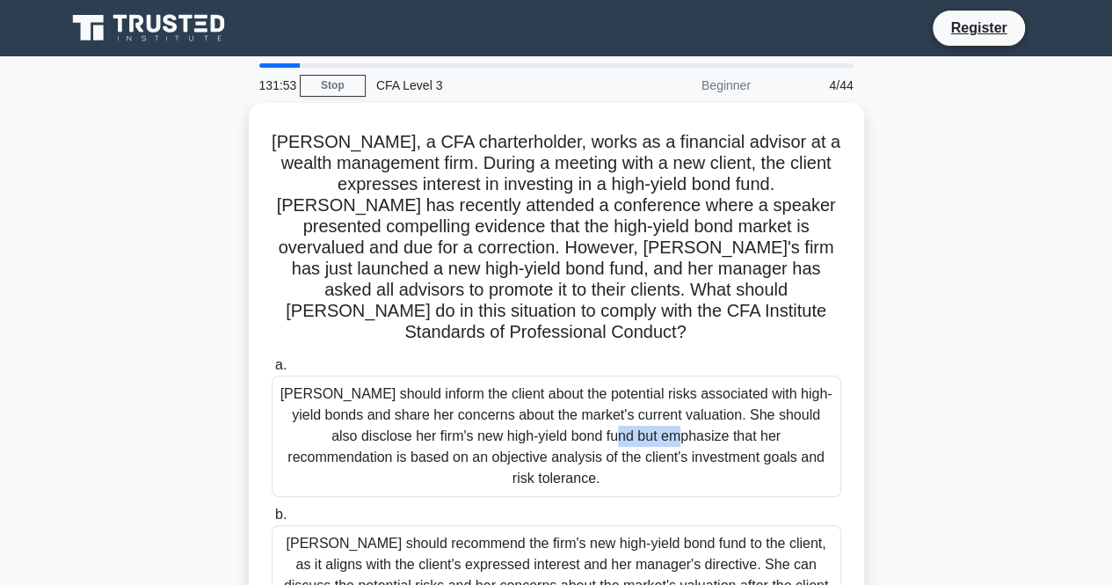
click at [440, 395] on div "Jessica should inform the client about the potential risks associated with high…" at bounding box center [557, 436] width 570 height 121
click at [272, 371] on input "a. Jessica should inform the client about the potential risks associated with h…" at bounding box center [272, 365] width 0 height 11
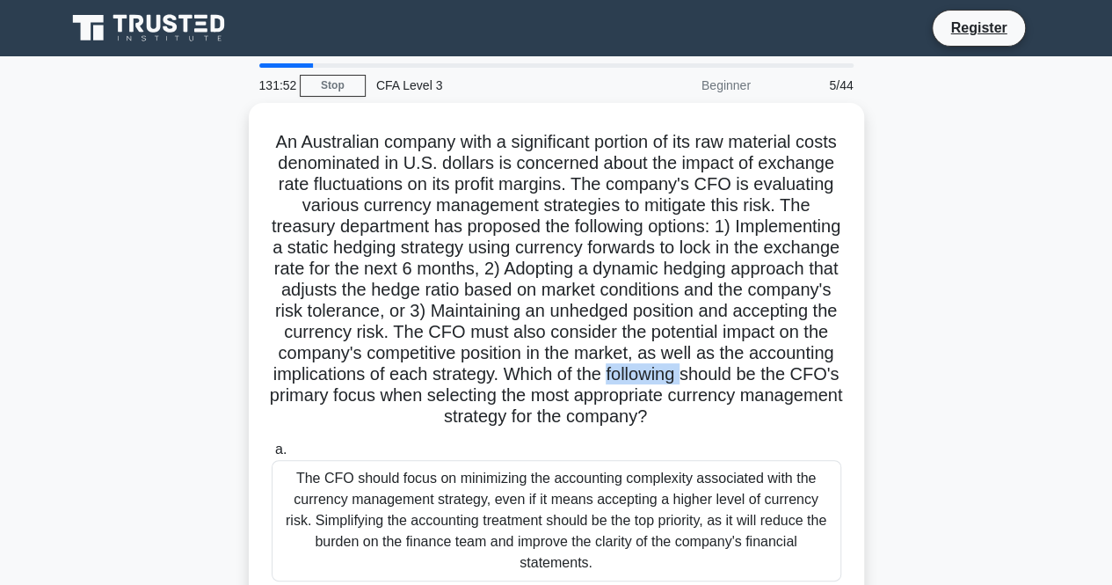
click at [439, 397] on h5 "An Australian company with a significant portion of its raw material costs deno…" at bounding box center [556, 279] width 573 height 297
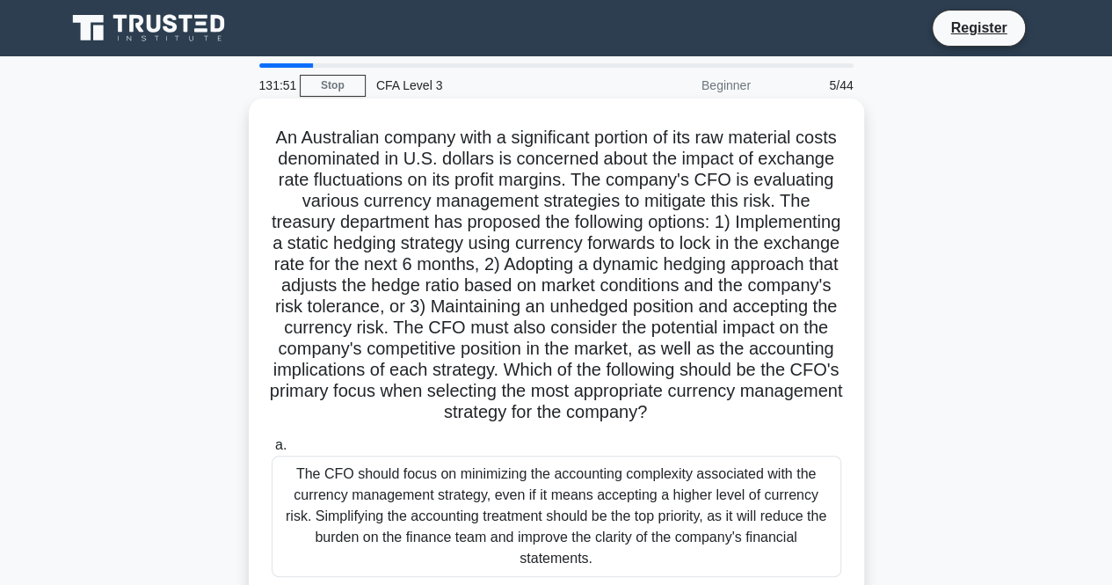
click at [434, 514] on div "The CFO should focus on minimizing the accounting complexity associated with th…" at bounding box center [557, 516] width 570 height 121
click at [272, 451] on input "a. The CFO should focus on minimizing the accounting complexity associated with…" at bounding box center [272, 445] width 0 height 11
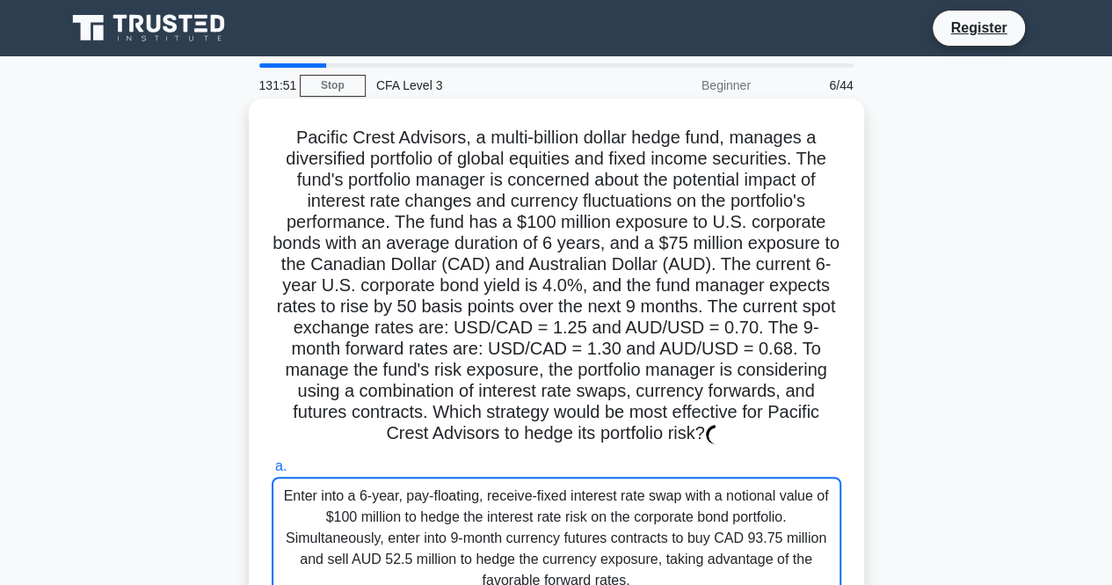
click at [433, 514] on div "Enter into a 6-year, pay-floating, receive-fixed interest rate swap with a noti…" at bounding box center [557, 538] width 570 height 123
click at [272, 472] on input "a. Enter into a 6-year, pay-floating, receive-fixed interest rate swap with a n…" at bounding box center [272, 466] width 0 height 11
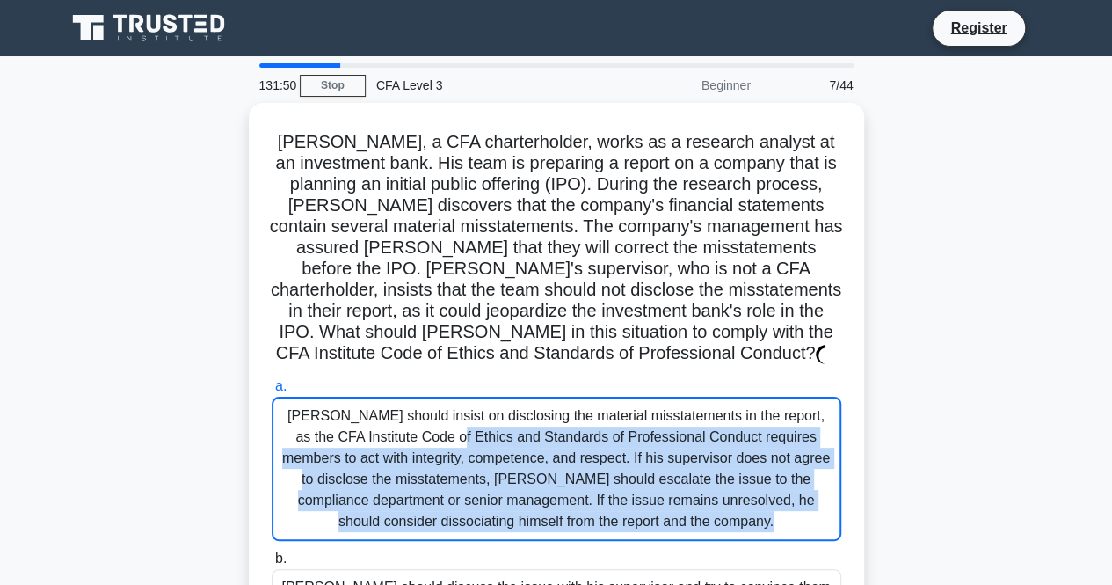
click at [433, 514] on div "Michael should insist on disclosing the material misstatements in the report, a…" at bounding box center [557, 469] width 570 height 144
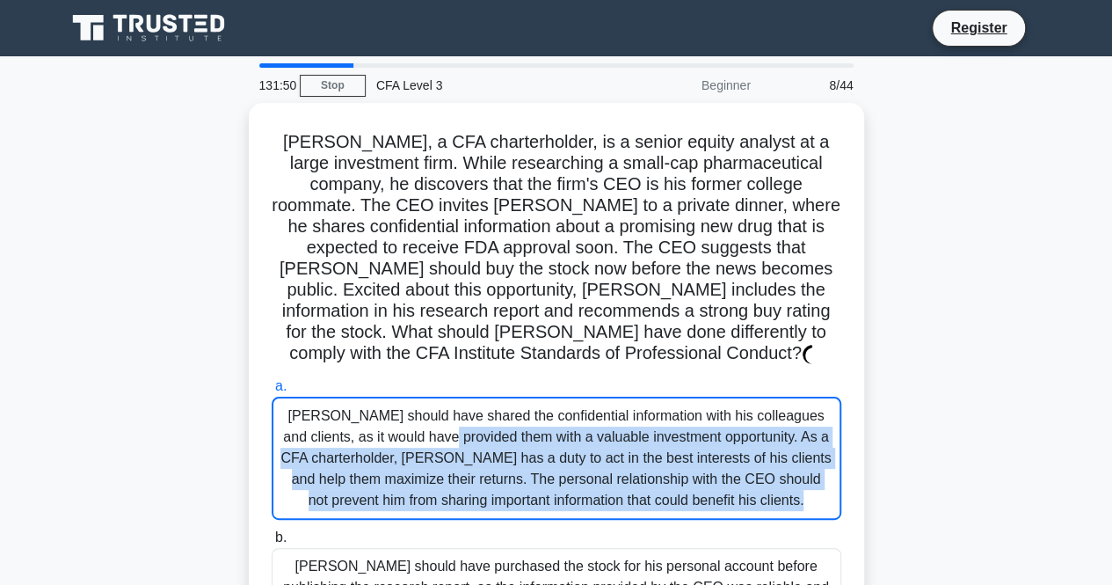
click at [433, 514] on div "Daniel should have shared the confidential information with his colleagues and …" at bounding box center [557, 458] width 570 height 123
click at [272, 392] on input "a. Daniel should have shared the confidential information with his colleagues a…" at bounding box center [272, 386] width 0 height 11
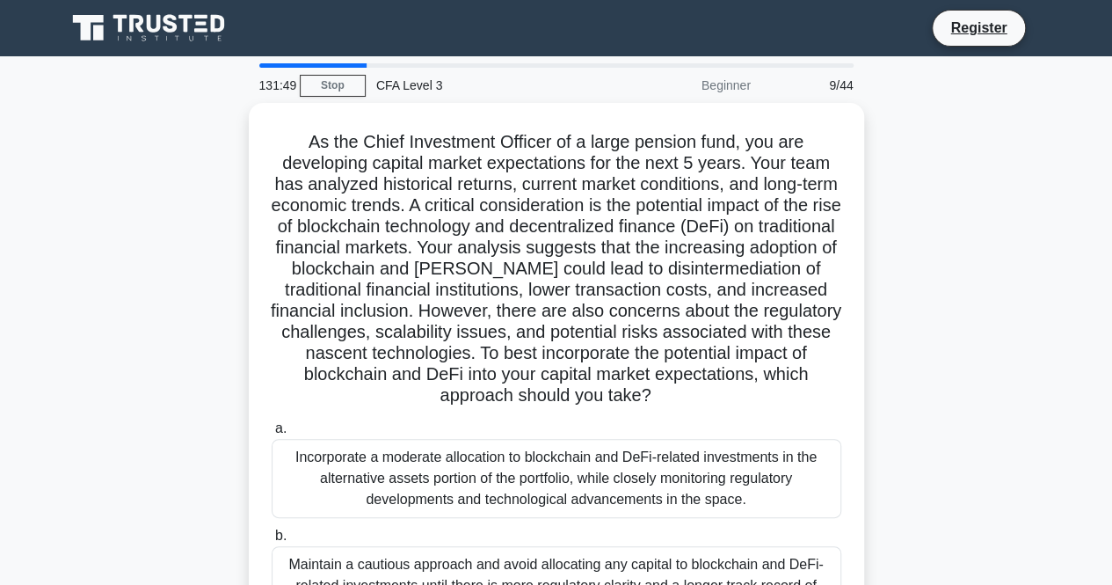
click at [433, 514] on div "Incorporate a moderate allocation to blockchain and DeFi-related investments in…" at bounding box center [557, 478] width 570 height 79
click at [272, 434] on input "a. Incorporate a moderate allocation to blockchain and DeFi-related investments…" at bounding box center [272, 428] width 0 height 11
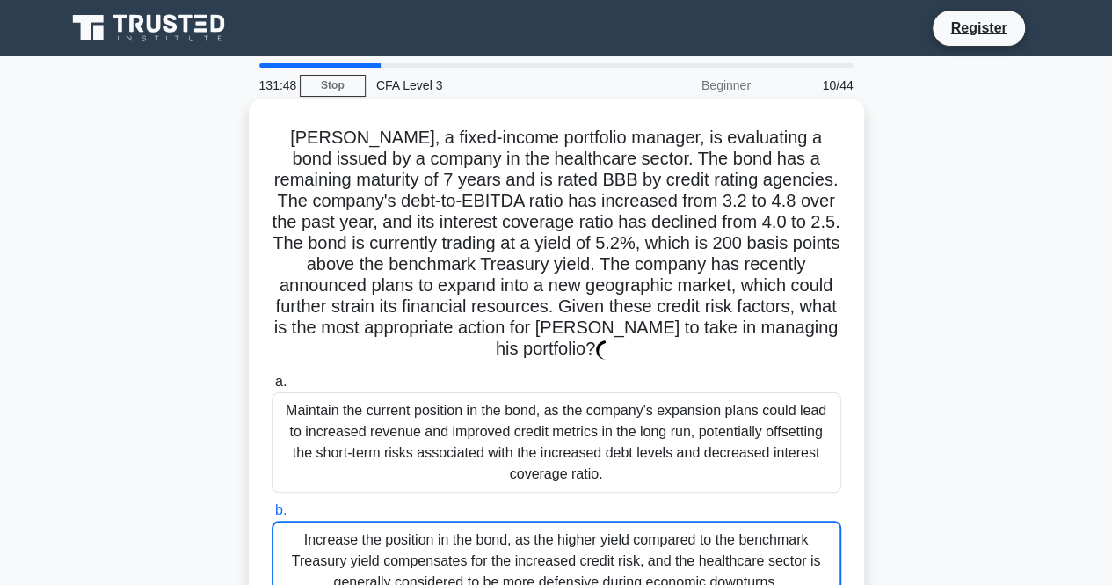
click at [434, 500] on label "b. Increase the position in the bond, as the higher yield compared to the bench…" at bounding box center [557, 551] width 570 height 102
click at [272, 505] on input "b. Increase the position in the bond, as the higher yield compared to the bench…" at bounding box center [272, 510] width 0 height 11
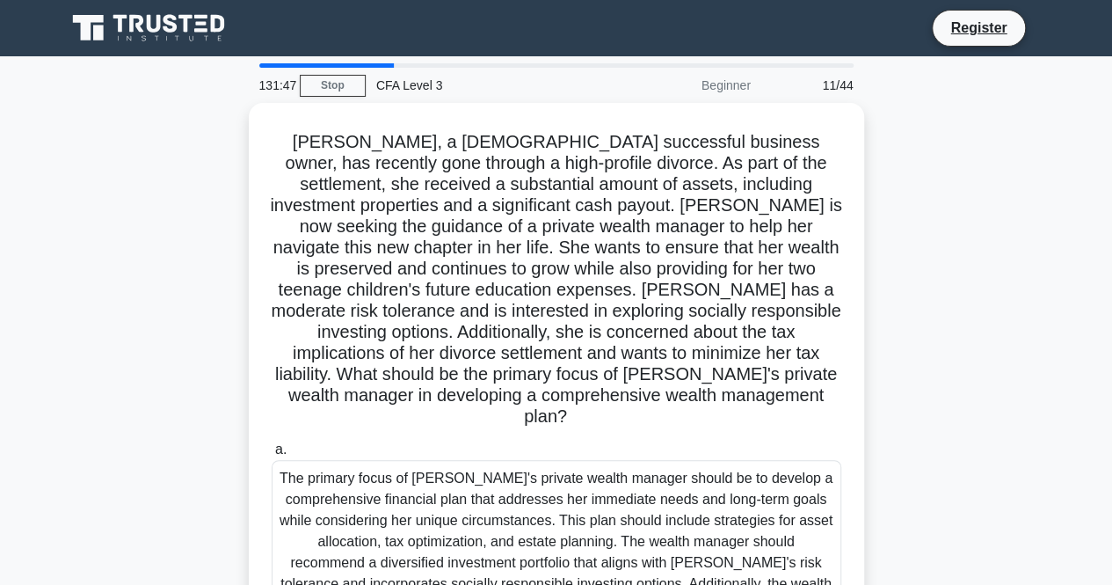
click at [434, 492] on div "The primary focus of Alexandra's private wealth manager should be to develop a …" at bounding box center [557, 573] width 570 height 227
click at [272, 456] on input "a." at bounding box center [272, 449] width 0 height 11
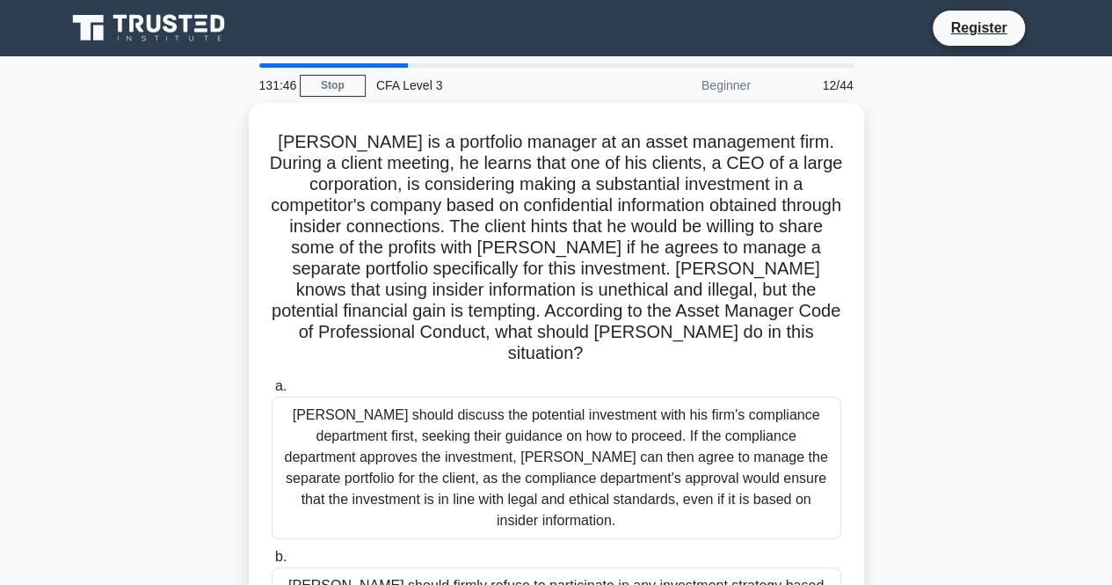
click at [434, 492] on div "William should discuss the potential investment with his firm's compliance depa…" at bounding box center [557, 468] width 570 height 142
click at [272, 392] on input "a. William should discuss the potential investment with his firm's compliance d…" at bounding box center [272, 386] width 0 height 11
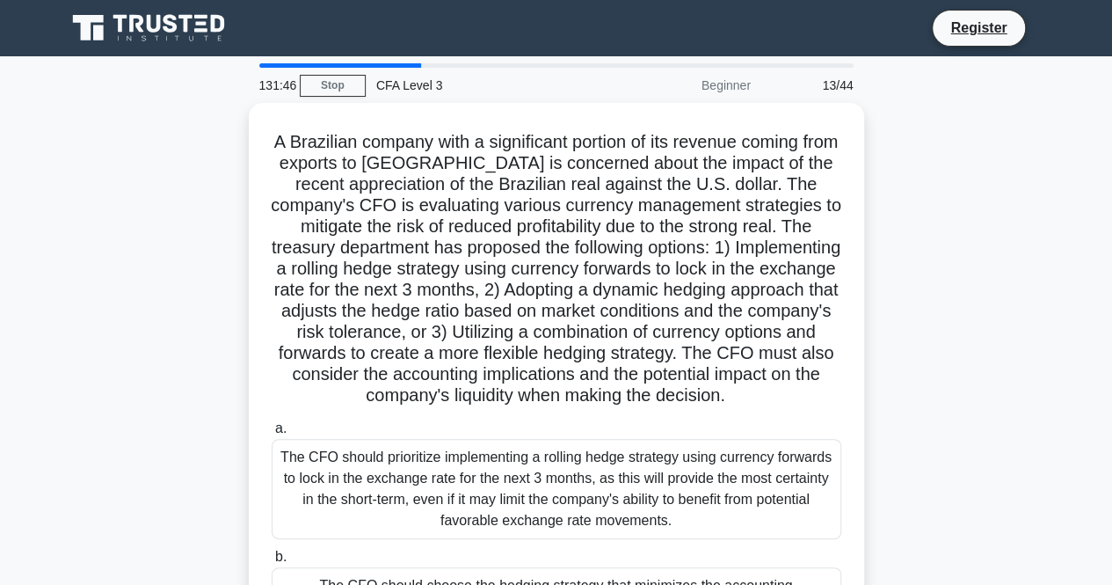
click at [434, 492] on div "The CFO should prioritize implementing a rolling hedge strategy using currency …" at bounding box center [557, 489] width 570 height 100
click at [272, 434] on input "a. The CFO should prioritize implementing a rolling hedge strategy using curren…" at bounding box center [272, 428] width 0 height 11
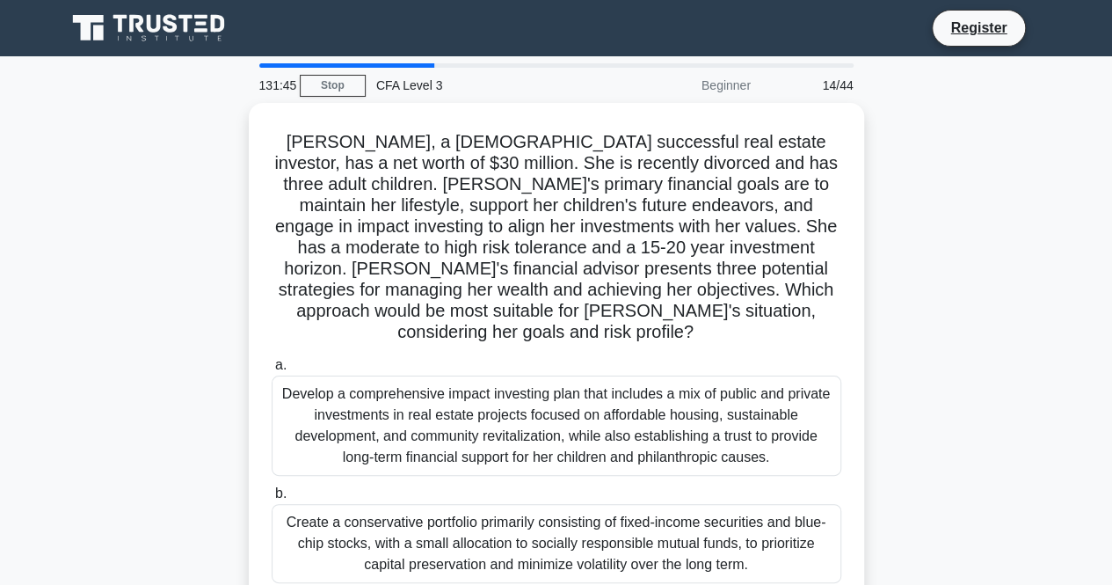
click at [434, 504] on div "Create a conservative portfolio primarily consisting of fixed-income securities…" at bounding box center [557, 543] width 570 height 79
click at [272, 492] on input "b. Create a conservative portfolio primarily consisting of fixed-income securit…" at bounding box center [272, 493] width 0 height 11
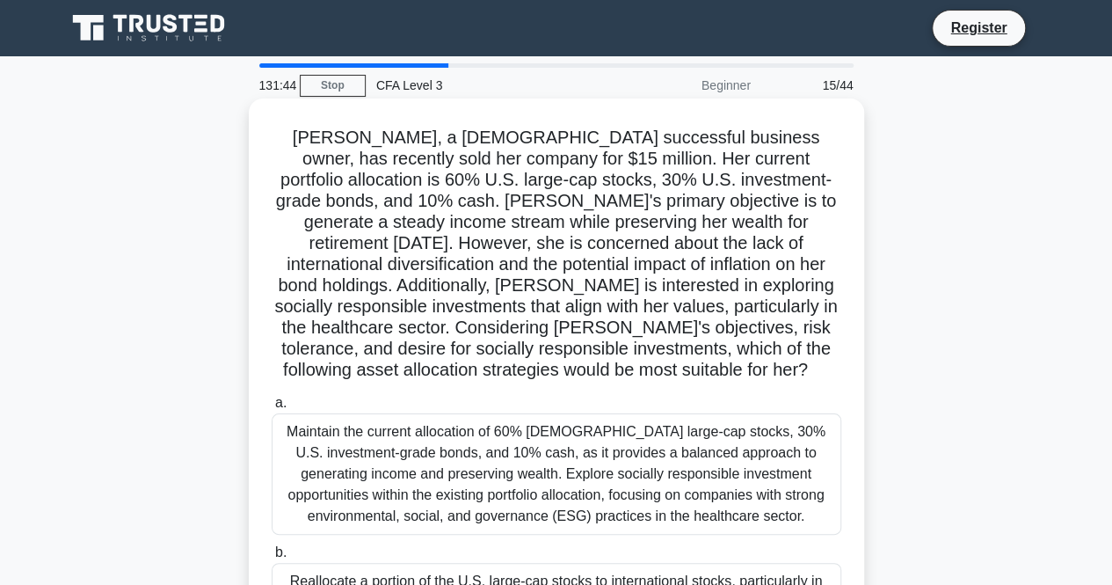
click at [436, 457] on div "Maintain the current allocation of 60% U.S. large-cap stocks, 30% U.S. investme…" at bounding box center [557, 473] width 570 height 121
click at [272, 409] on input "a. Maintain the current allocation of 60% U.S. large-cap stocks, 30% U.S. inves…" at bounding box center [272, 402] width 0 height 11
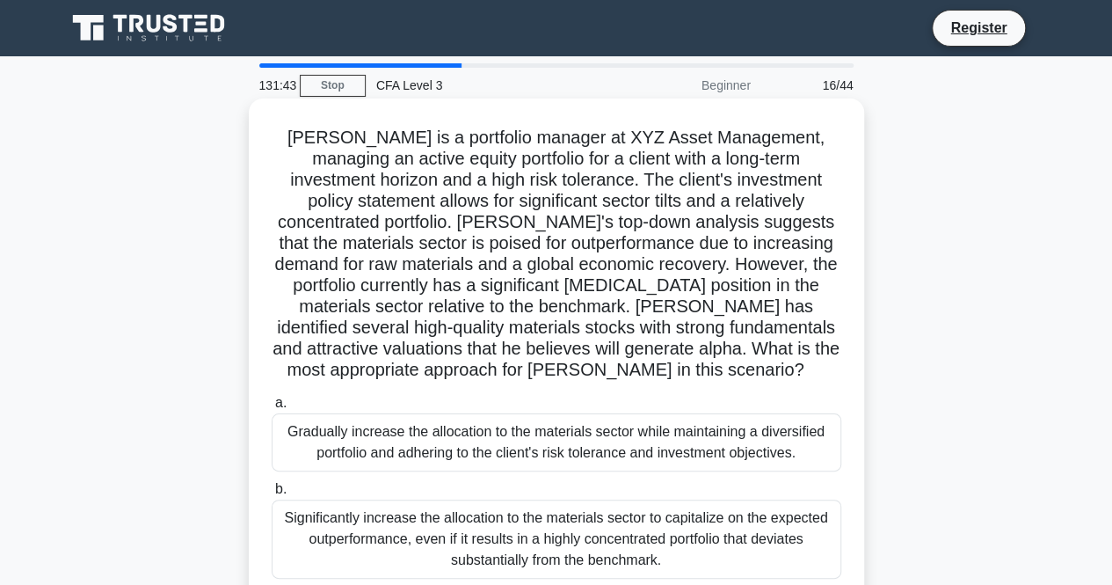
click at [433, 460] on div "Gradually increase the allocation to the materials sector while maintaining a d…" at bounding box center [557, 442] width 570 height 58
click at [272, 409] on input "a. Gradually increase the allocation to the materials sector while maintaining …" at bounding box center [272, 402] width 0 height 11
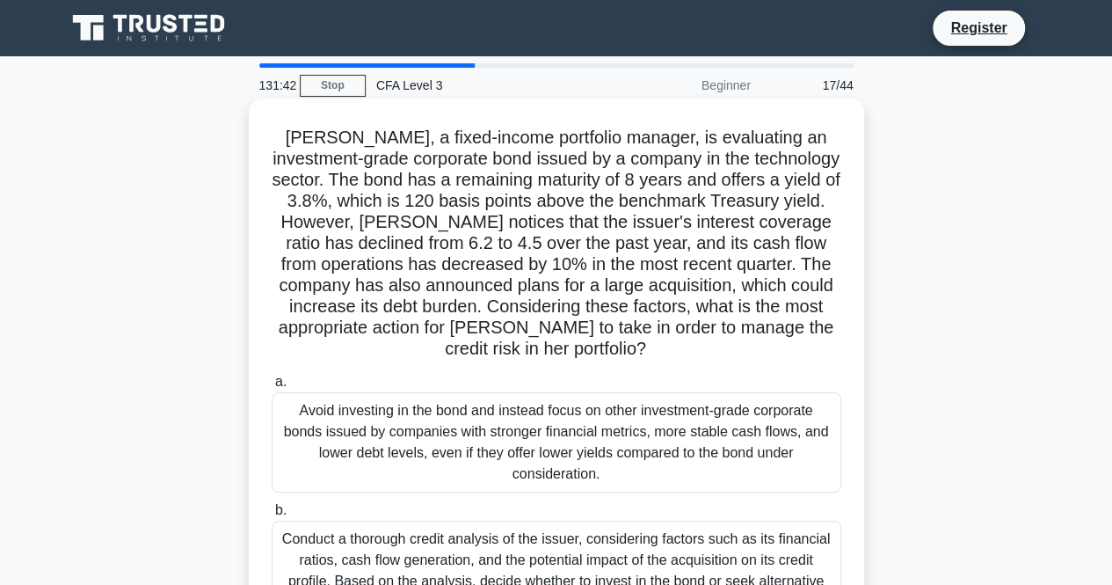
click at [430, 486] on div "Avoid investing in the bond and instead focus on other investment-grade corpora…" at bounding box center [557, 442] width 570 height 100
click at [272, 388] on input "a. Avoid investing in the bond and instead focus on other investment-grade corp…" at bounding box center [272, 381] width 0 height 11
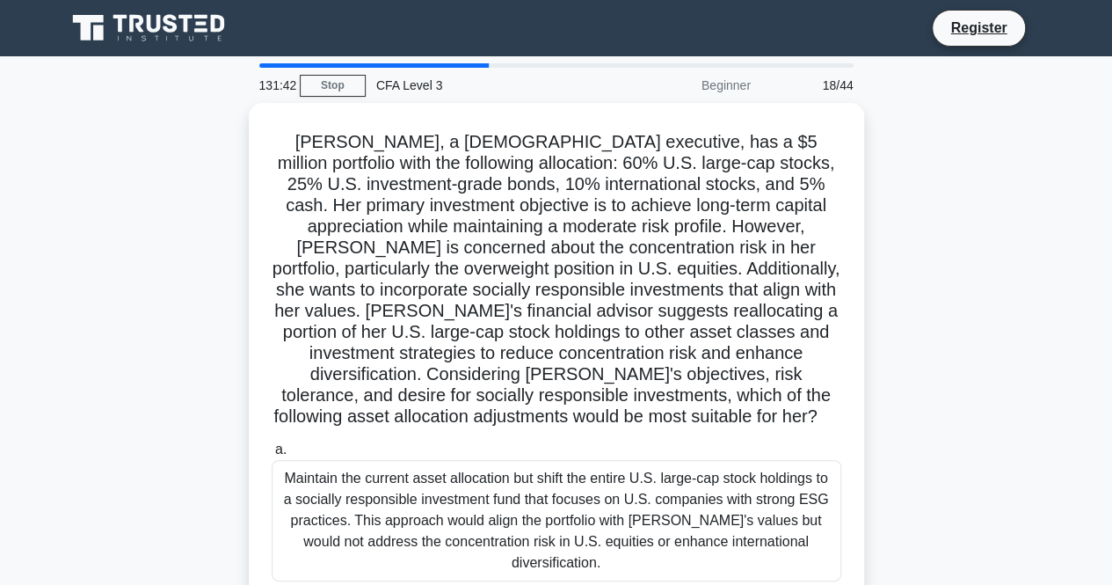
click at [430, 486] on div "Maintain the current asset allocation but shift the entire U.S. large-cap stock…" at bounding box center [557, 520] width 570 height 121
click at [272, 456] on input "a. Maintain the current asset allocation but shift the entire U.S. large-cap st…" at bounding box center [272, 449] width 0 height 11
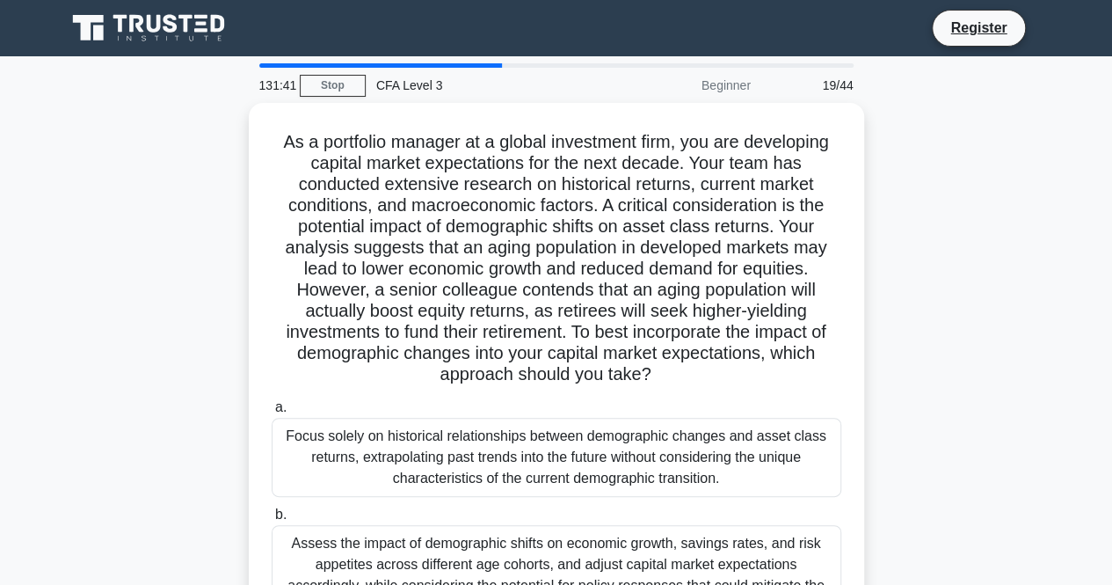
click at [430, 486] on div "Focus solely on historical relationships between demographic changes and asset …" at bounding box center [557, 457] width 570 height 79
click at [272, 413] on input "a. Focus solely on historical relationships between demographic changes and ass…" at bounding box center [272, 407] width 0 height 11
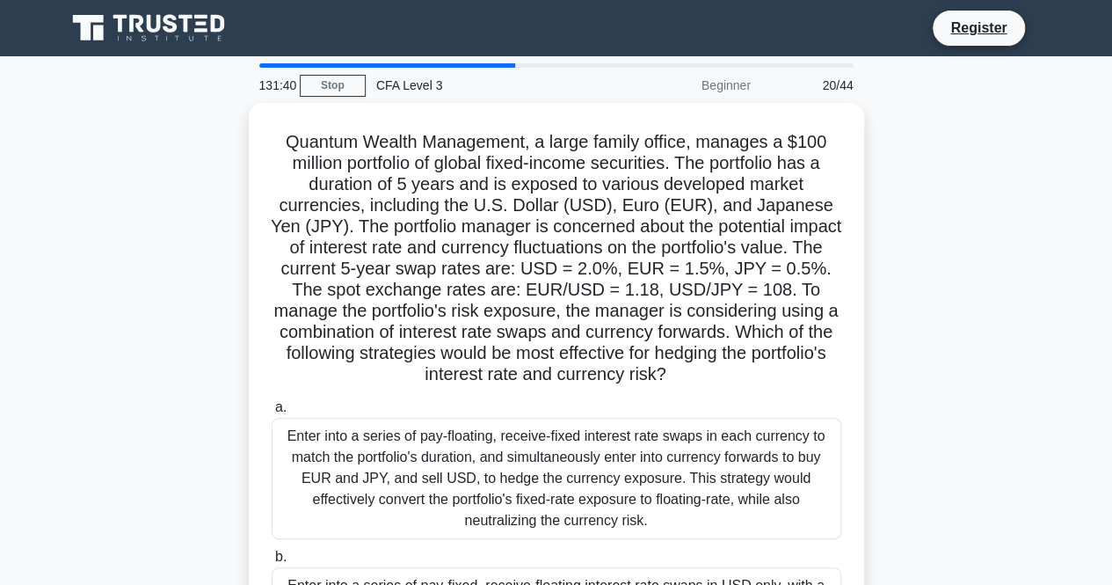
click at [430, 486] on div "Enter into a series of pay-floating, receive-fixed interest rate swaps in each …" at bounding box center [557, 478] width 570 height 121
click at [272, 413] on input "a. Enter into a series of pay-floating, receive-fixed interest rate swaps in ea…" at bounding box center [272, 407] width 0 height 11
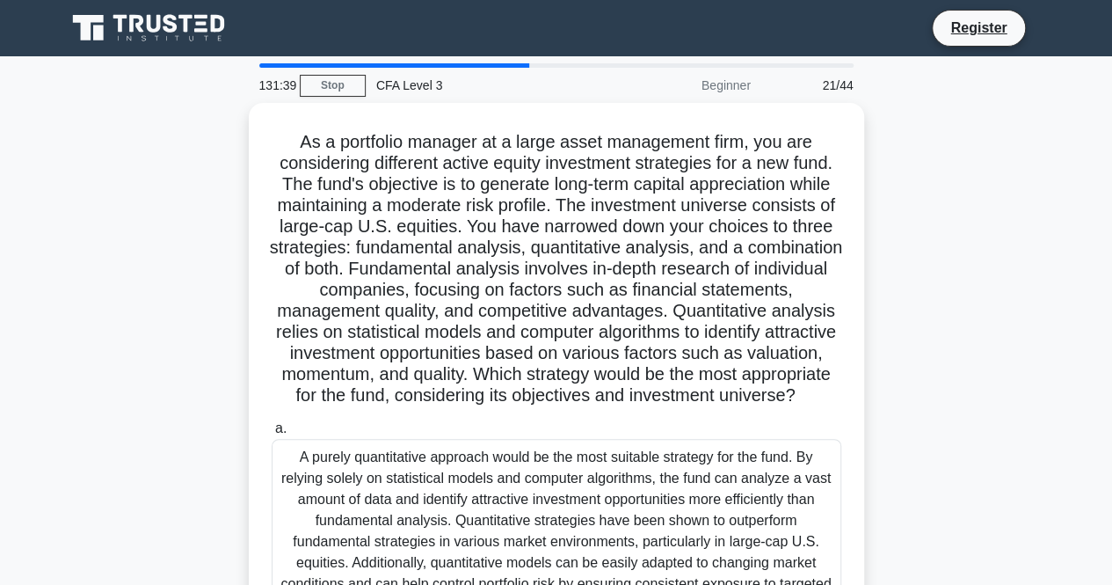
click at [430, 486] on div "A purely quantitative approach would be the most suitable strategy for the fund…" at bounding box center [557, 531] width 570 height 185
click at [272, 434] on input "a. A purely quantitative approach would be the most suitable strategy for the f…" at bounding box center [272, 428] width 0 height 11
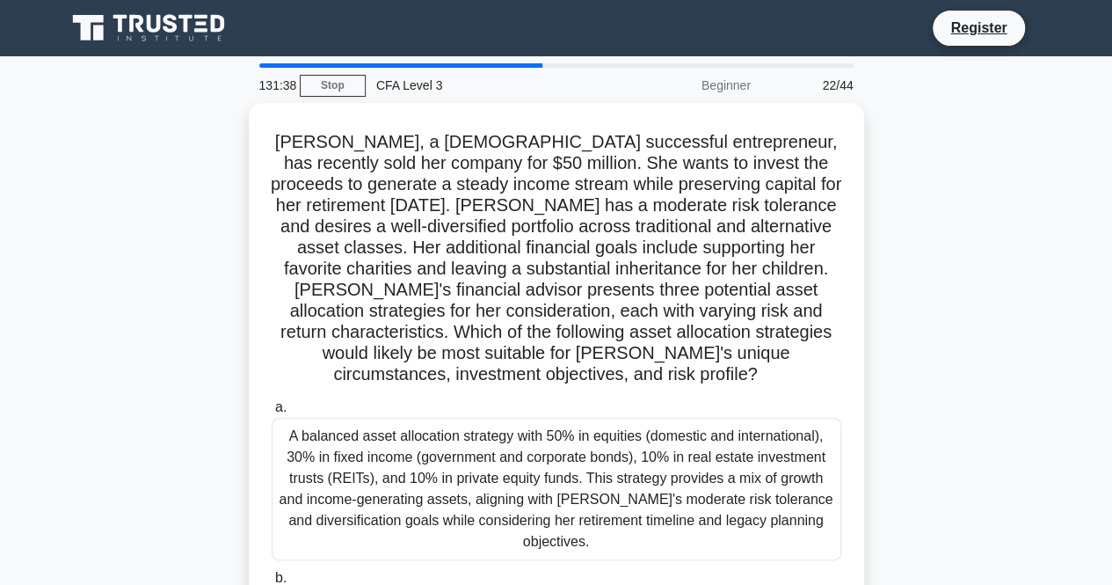
scroll to position [88, 0]
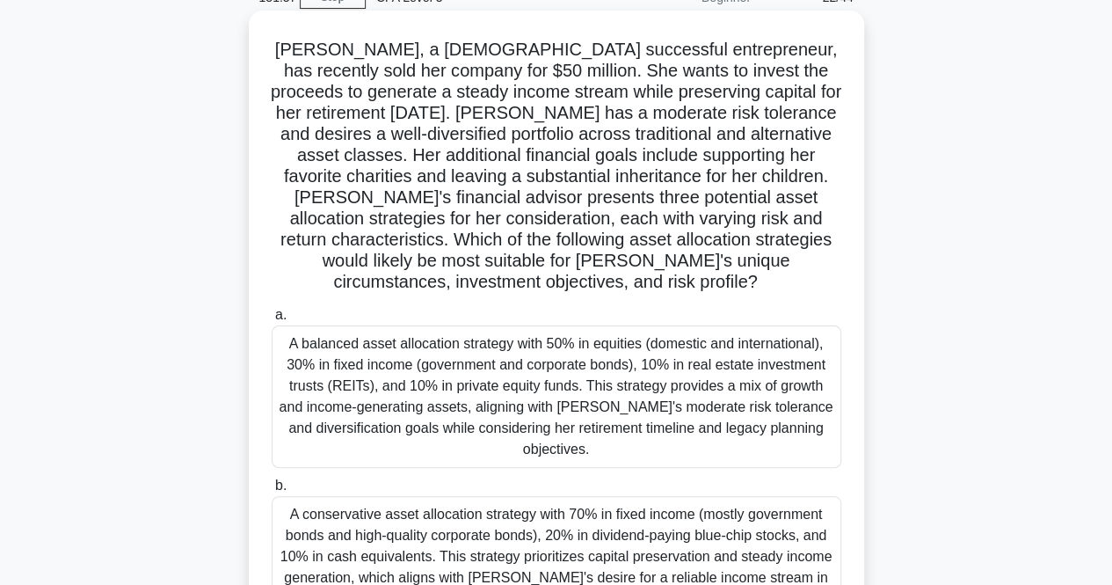
click at [440, 428] on div "A balanced asset allocation strategy with 50% in equities (domestic and interna…" at bounding box center [557, 396] width 570 height 142
click at [272, 321] on input "a. A balanced asset allocation strategy with 50% in equities (domestic and inte…" at bounding box center [272, 315] width 0 height 11
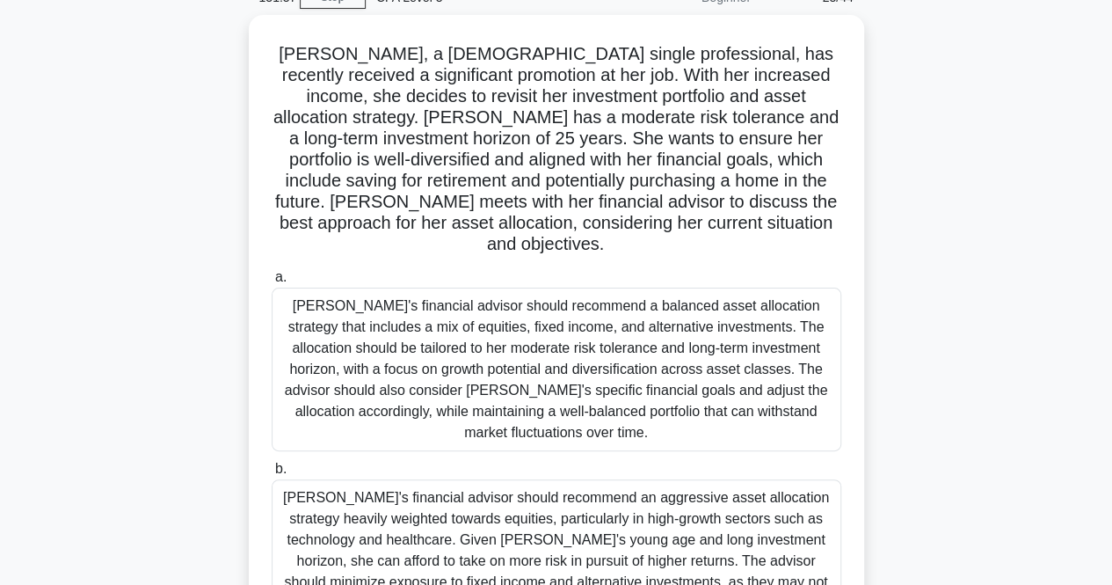
scroll to position [0, 0]
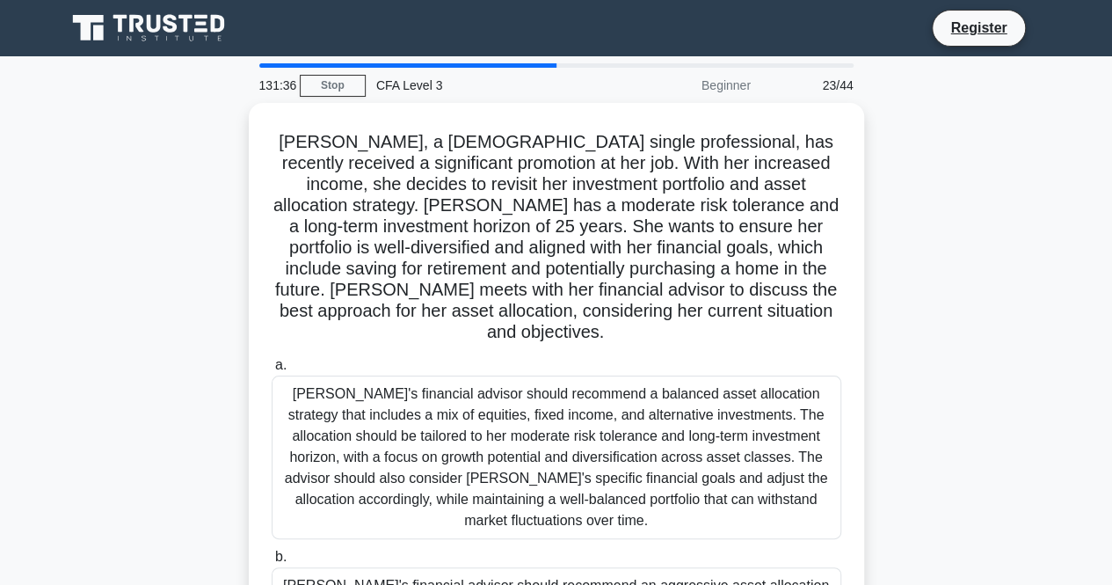
click at [440, 428] on div "Emily's financial advisor should recommend a balanced asset allocation strategy…" at bounding box center [557, 458] width 570 height 164
click at [272, 371] on input "a. Emily's financial advisor should recommend a balanced asset allocation strat…" at bounding box center [272, 365] width 0 height 11
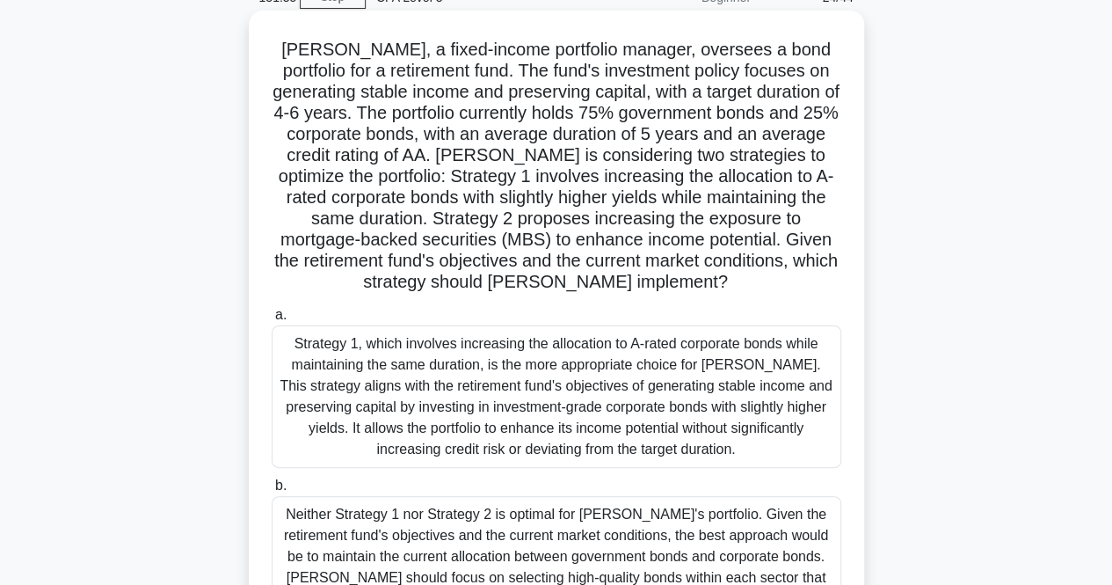
click at [443, 428] on div "Strategy 1, which involves increasing the allocation to A-rated corporate bonds…" at bounding box center [557, 396] width 570 height 142
click at [272, 321] on input "a. Strategy 1, which involves increasing the allocation to A-rated corporate bo…" at bounding box center [272, 315] width 0 height 11
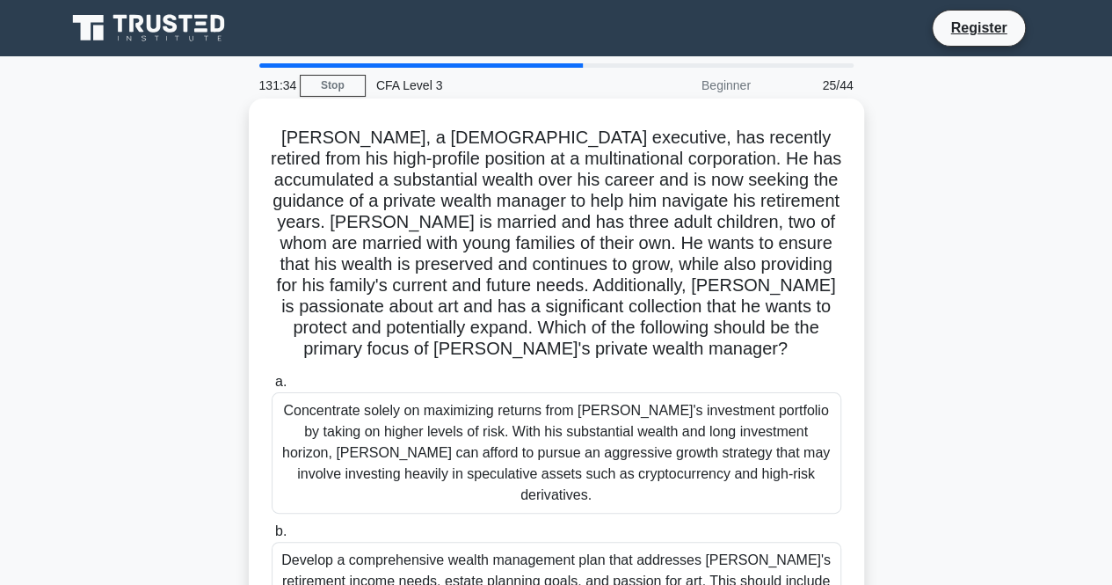
click at [435, 439] on div "Concentrate solely on maximizing returns from Michael's investment portfolio by…" at bounding box center [557, 452] width 570 height 121
click at [272, 388] on input "a. Concentrate solely on maximizing returns from Michael's investment portfolio…" at bounding box center [272, 381] width 0 height 11
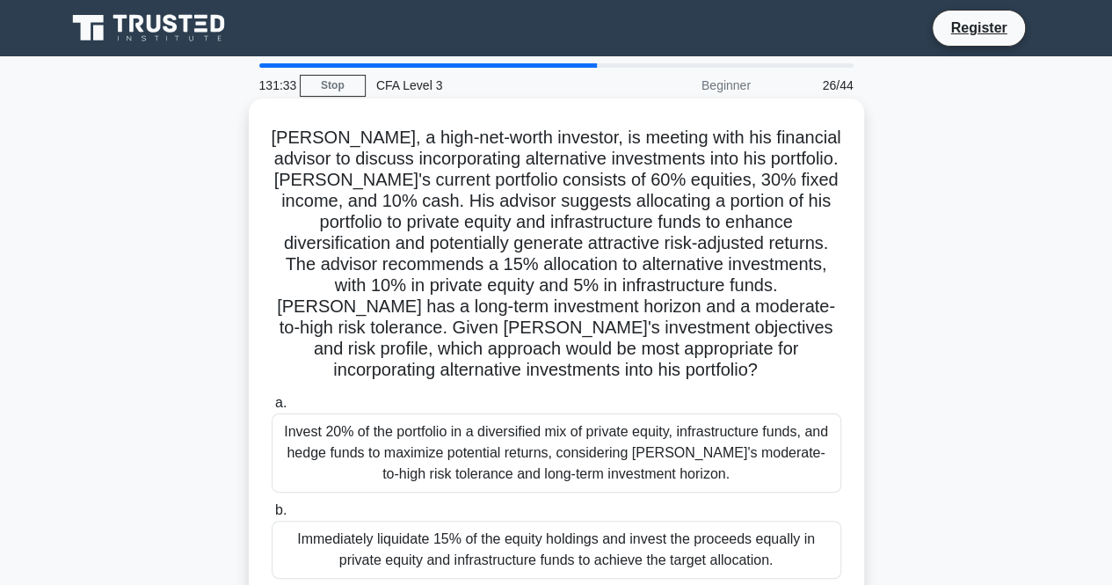
click at [415, 545] on div "Immediately liquidate 15% of the equity holdings and invest the proceeds equall…" at bounding box center [557, 550] width 570 height 58
click at [272, 516] on input "b. Immediately liquidate 15% of the equity holdings and invest the proceeds equ…" at bounding box center [272, 510] width 0 height 11
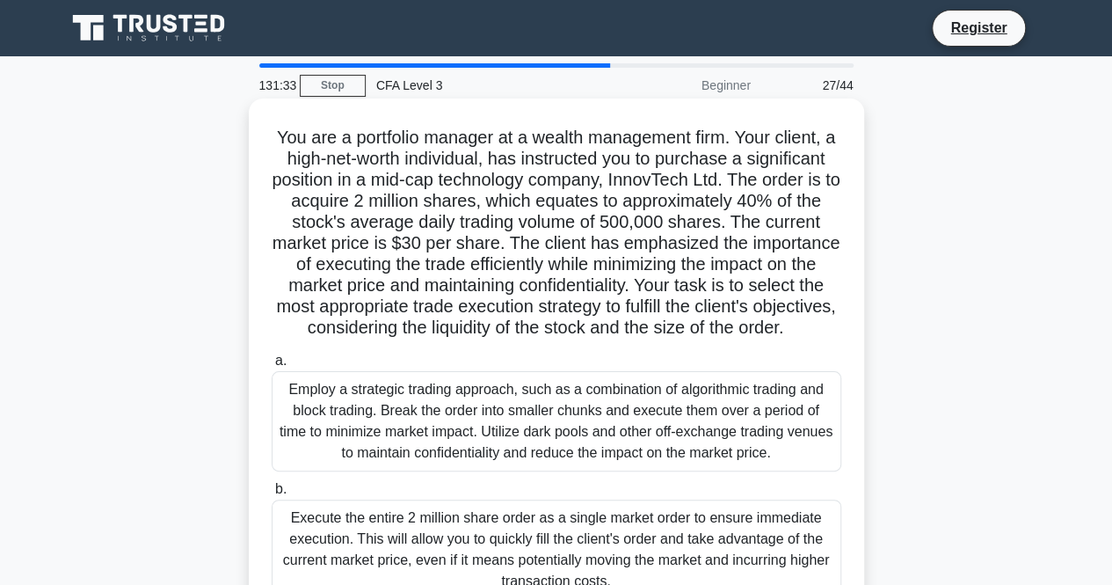
click at [428, 471] on div "Employ a strategic trading approach, such as a combination of algorithmic tradi…" at bounding box center [557, 421] width 570 height 100
click at [272, 367] on input "a. Employ a strategic trading approach, such as a combination of algorithmic tr…" at bounding box center [272, 360] width 0 height 11
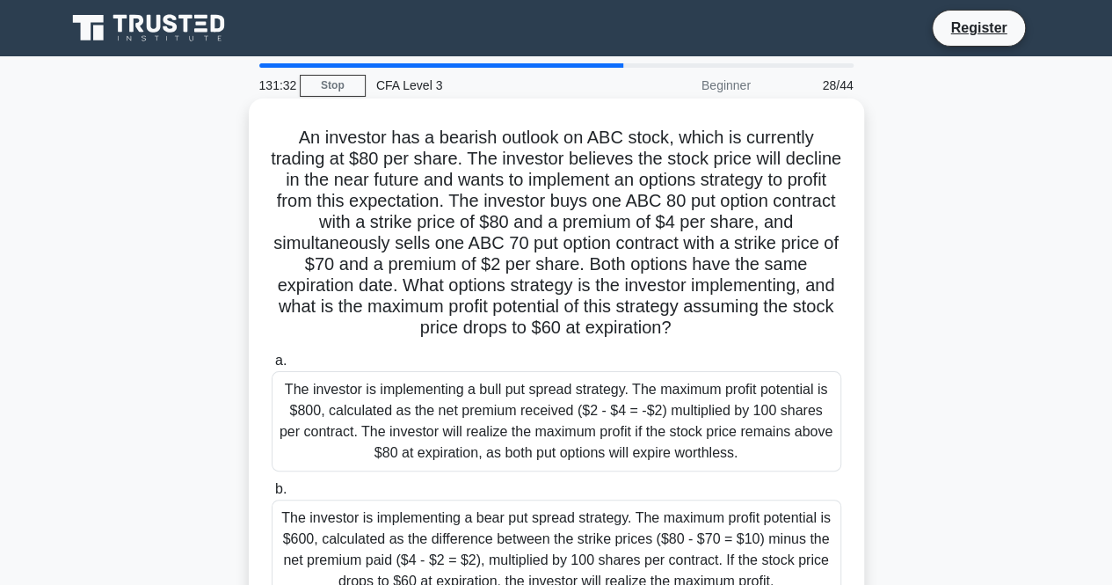
click at [428, 482] on label "b. The investor is implementing a bear put spread strategy. The maximum profit …" at bounding box center [557, 538] width 570 height 121
click at [272, 484] on input "b. The investor is implementing a bear put spread strategy. The maximum profit …" at bounding box center [272, 489] width 0 height 11
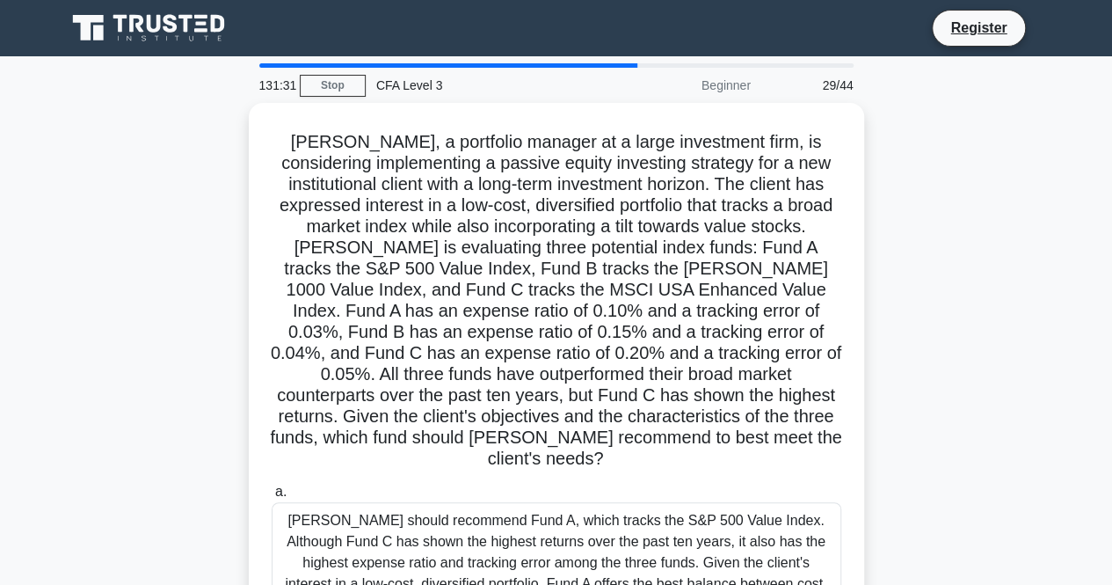
click at [428, 502] on div "Michael should recommend Fund A, which tracks the S&P 500 Value Index. Although…" at bounding box center [557, 584] width 570 height 164
click at [272, 486] on input "a. Michael should recommend Fund A, which tracks the S&P 500 Value Index. Altho…" at bounding box center [272, 491] width 0 height 11
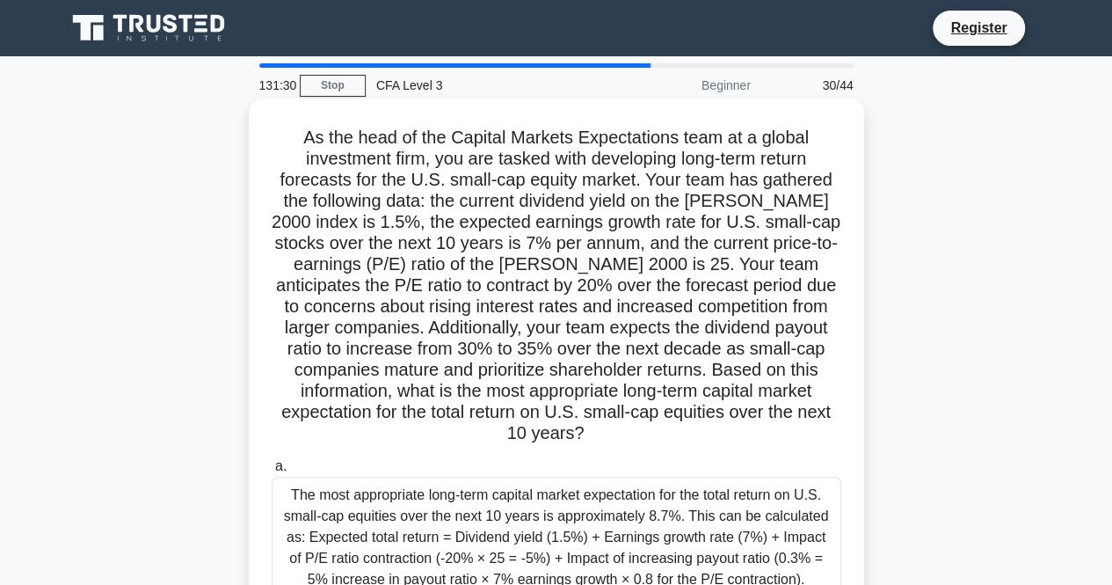
click at [427, 486] on div "The most appropriate long-term capital market expectation for the total return …" at bounding box center [557, 548] width 570 height 142
click at [272, 472] on input "a. The most appropriate long-term capital market expectation for the total retu…" at bounding box center [272, 466] width 0 height 11
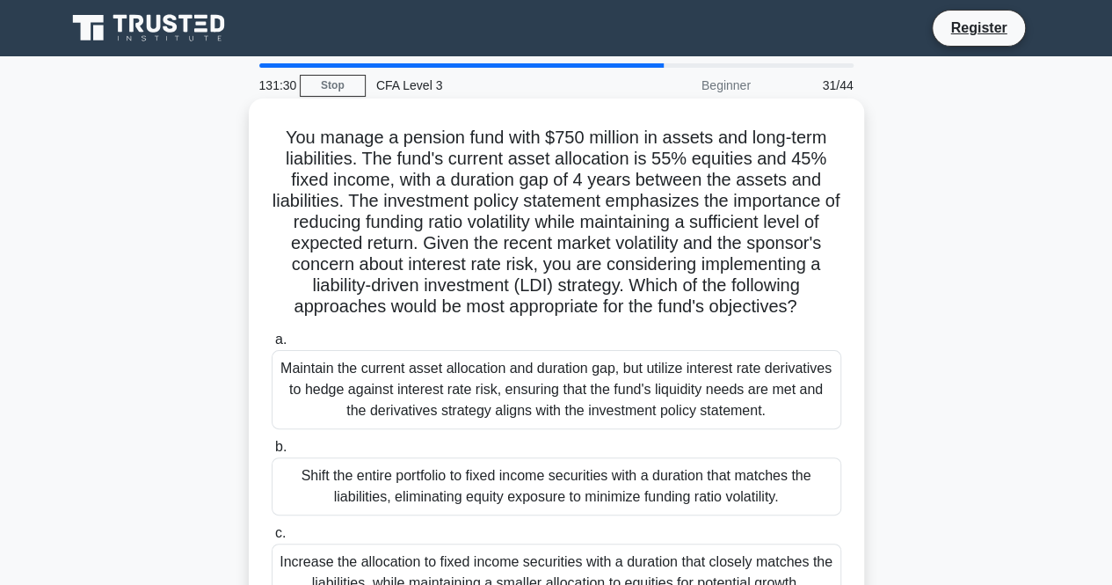
click at [427, 492] on div "Shift the entire portfolio to fixed income securities with a duration that matc…" at bounding box center [557, 486] width 570 height 58
click at [272, 453] on input "b. Shift the entire portfolio to fixed income securities with a duration that m…" at bounding box center [272, 446] width 0 height 11
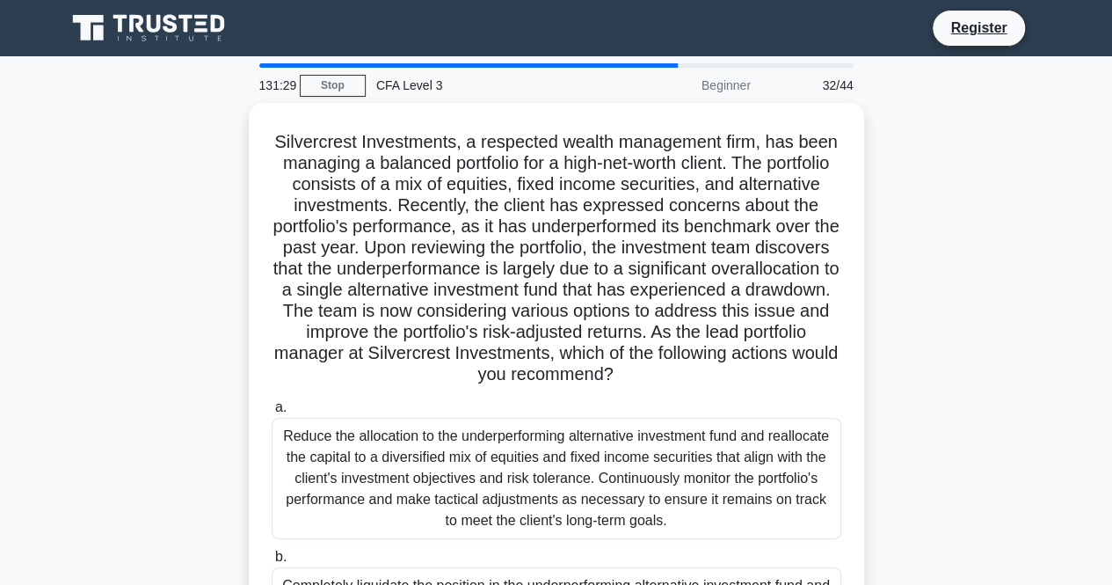
click at [427, 492] on div "Reduce the allocation to the underperforming alternative investment fund and re…" at bounding box center [557, 478] width 570 height 121
click at [272, 413] on input "a. Reduce the allocation to the underperforming alternative investment fund and…" at bounding box center [272, 407] width 0 height 11
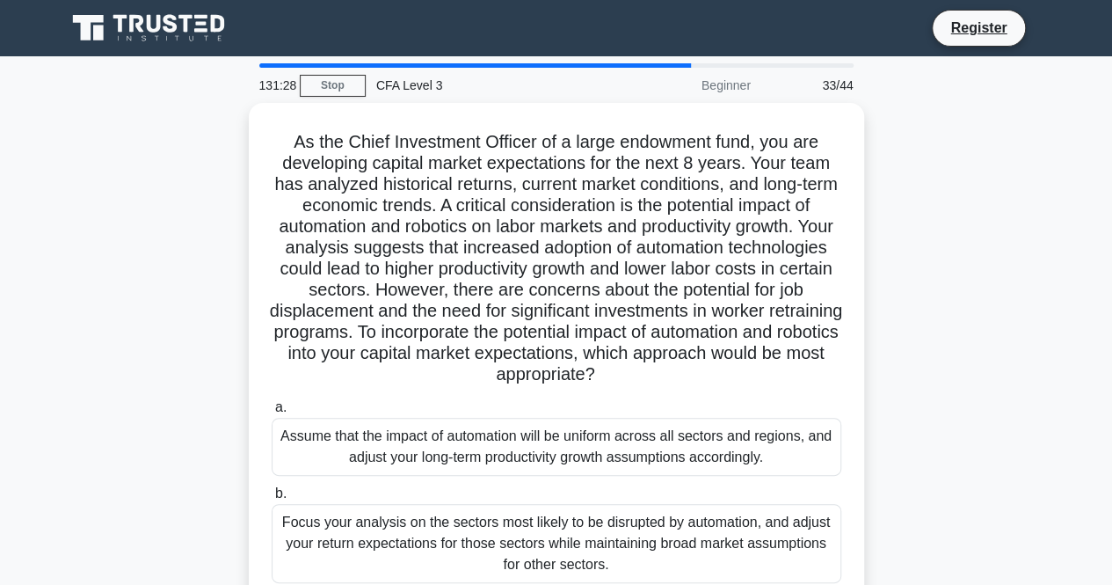
click at [427, 492] on label "b. Focus your analysis on the sectors most likely to be disrupted by automation…" at bounding box center [557, 533] width 570 height 100
click at [272, 492] on input "b. Focus your analysis on the sectors most likely to be disrupted by automation…" at bounding box center [272, 493] width 0 height 11
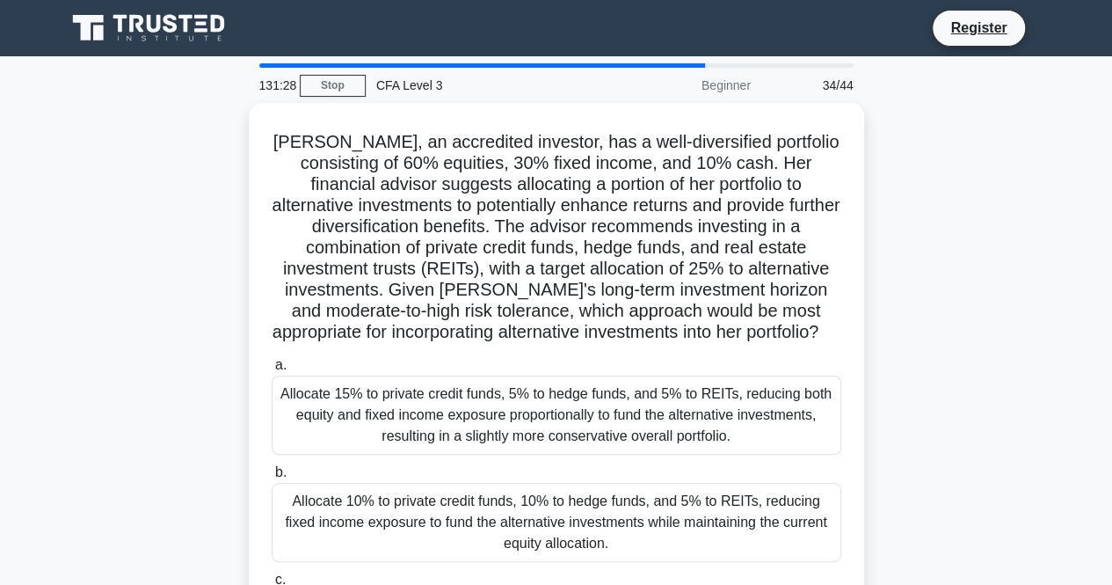
click at [427, 492] on label "b. Allocate 10% to private credit funds, 10% to hedge funds, and 5% to REITs, r…" at bounding box center [557, 512] width 570 height 100
click at [272, 478] on input "b. Allocate 10% to private credit funds, 10% to hedge funds, and 5% to REITs, r…" at bounding box center [272, 472] width 0 height 11
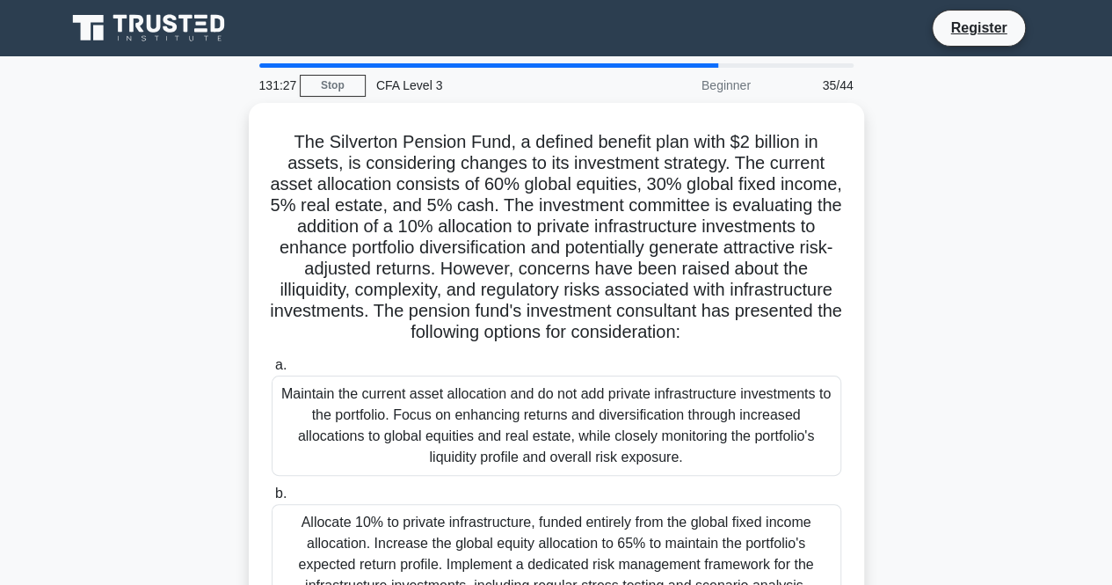
click at [427, 492] on label "b. Allocate 10% to private infrastructure, funded entirely from the global fixe…" at bounding box center [557, 543] width 570 height 121
click at [272, 492] on input "b. Allocate 10% to private infrastructure, funded entirely from the global fixe…" at bounding box center [272, 493] width 0 height 11
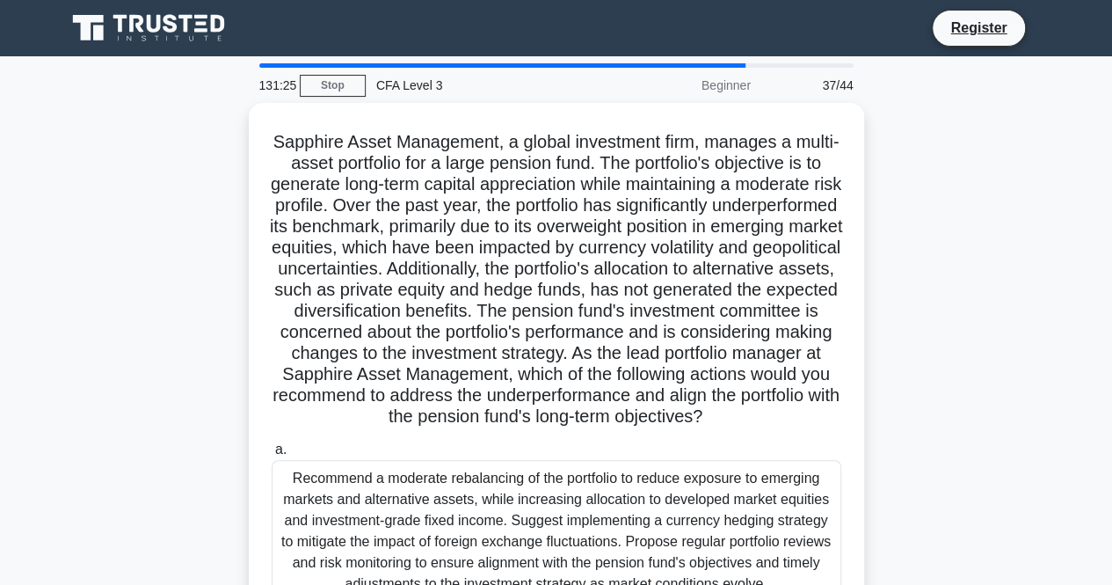
click at [427, 492] on div "Recommend a moderate rebalancing of the portfolio to reduce exposure to emergin…" at bounding box center [557, 531] width 570 height 142
click at [272, 456] on input "a. Recommend a moderate rebalancing of the portfolio to reduce exposure to emer…" at bounding box center [272, 449] width 0 height 11
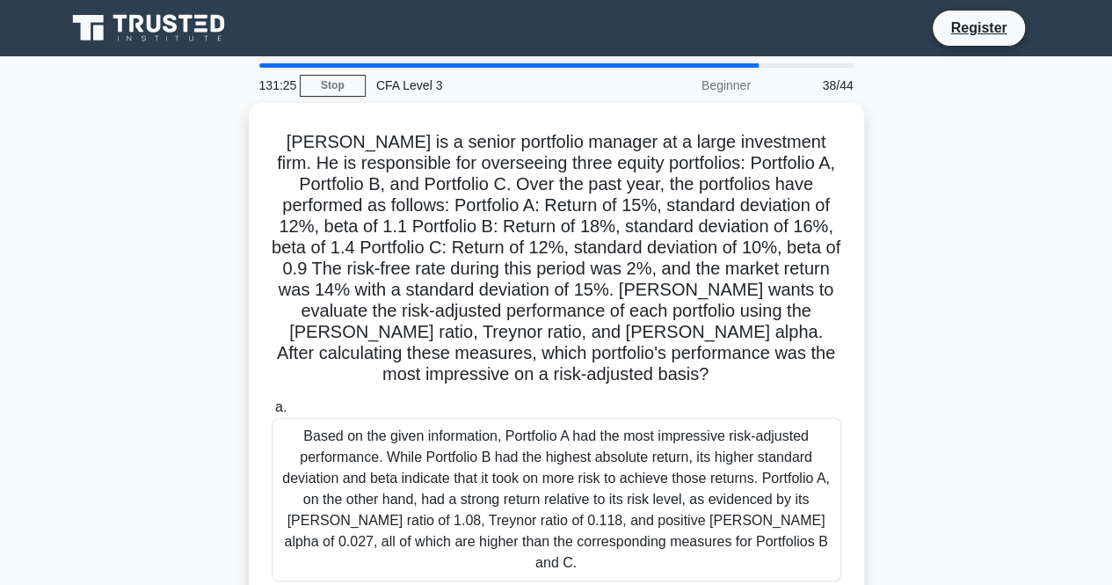
click at [427, 492] on div "Based on the given information, Portfolio A had the most impressive risk-adjust…" at bounding box center [557, 500] width 570 height 164
click at [272, 413] on input "a. Based on the given information, Portfolio A had the most impressive risk-adj…" at bounding box center [272, 407] width 0 height 11
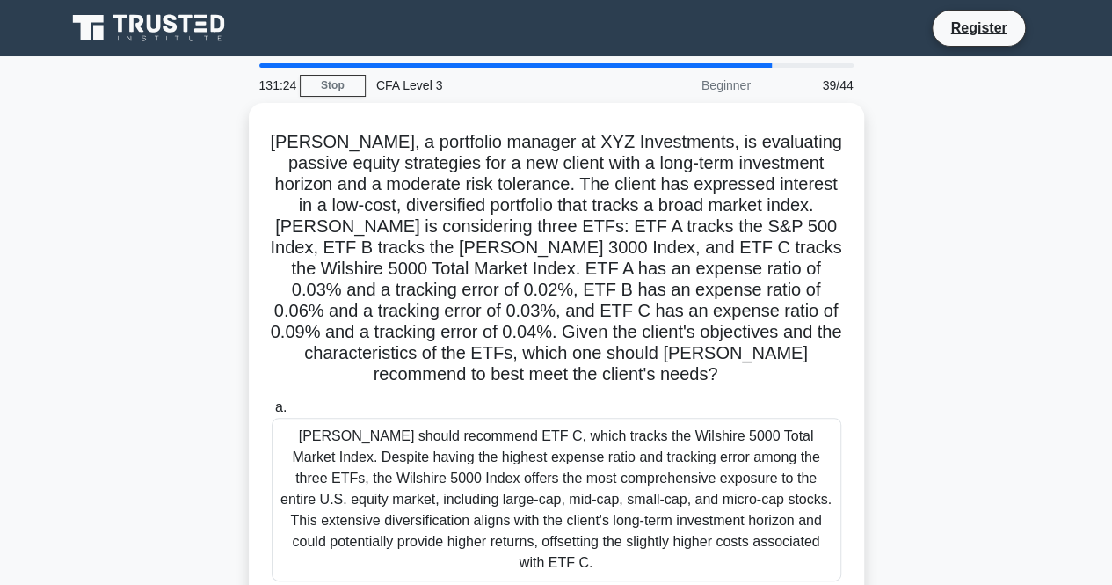
click at [427, 492] on div "David should recommend ETF C, which tracks the Wilshire 5000 Total Market Index…" at bounding box center [557, 500] width 570 height 164
click at [272, 413] on input "a. David should recommend ETF C, which tracks the Wilshire 5000 Total Market In…" at bounding box center [272, 407] width 0 height 11
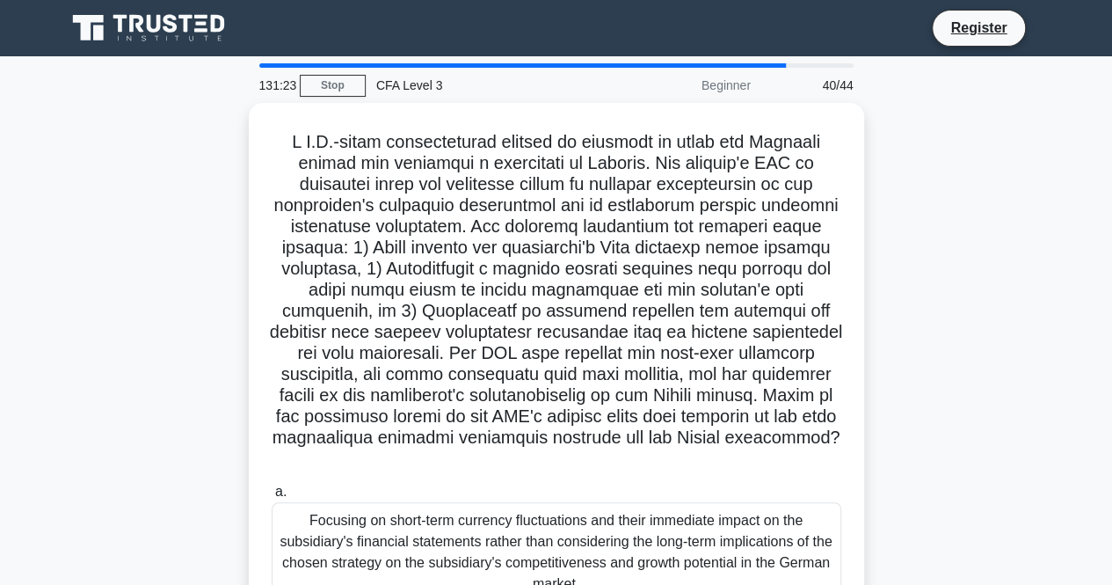
click at [427, 492] on label "a. Focusing on short-term currency fluctuations and their immediate impact on t…" at bounding box center [557, 541] width 570 height 121
click at [272, 492] on input "a. Focusing on short-term currency fluctuations and their immediate impact on t…" at bounding box center [272, 491] width 0 height 11
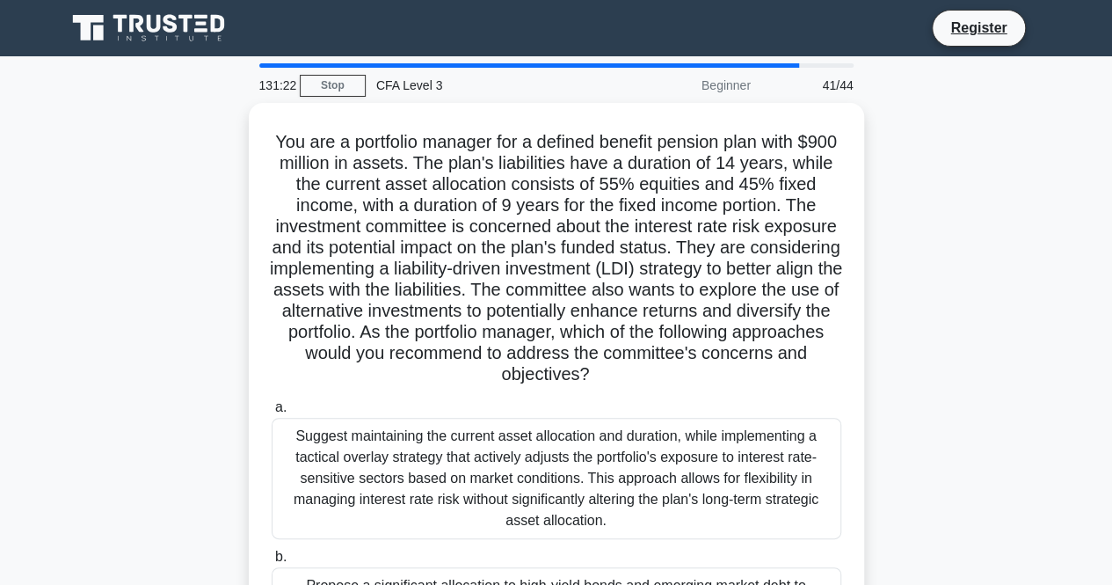
click at [427, 492] on div "Suggest maintaining the current asset allocation and duration, while implementi…" at bounding box center [557, 478] width 570 height 121
click at [272, 413] on input "a. Suggest maintaining the current asset allocation and duration, while impleme…" at bounding box center [272, 407] width 0 height 11
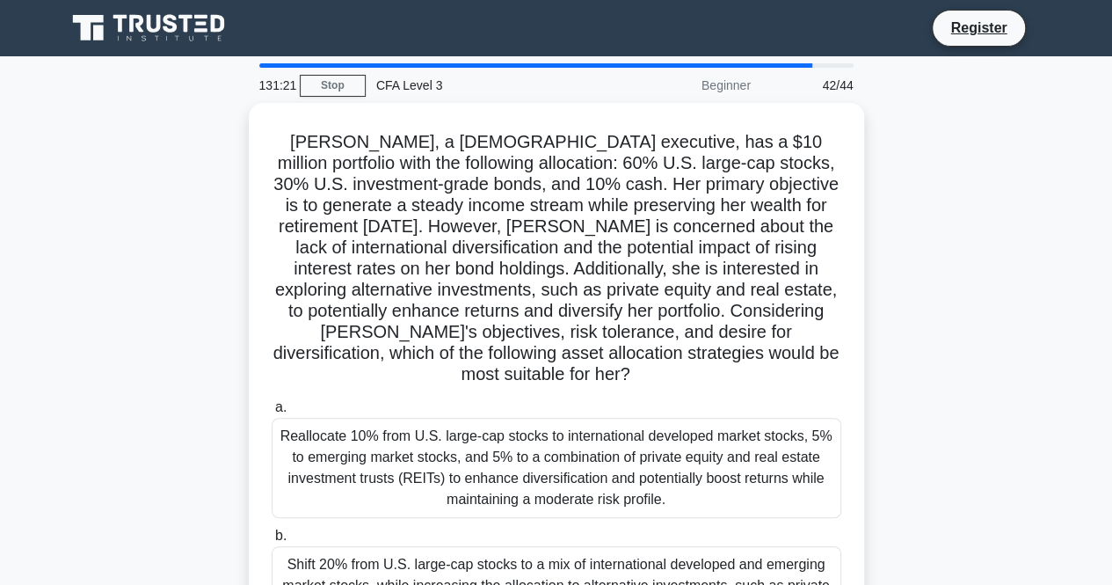
click at [427, 492] on div "Reallocate 10% from U.S. large-cap stocks to international developed market sto…" at bounding box center [557, 468] width 570 height 100
click at [272, 413] on input "a. Reallocate 10% from U.S. large-cap stocks to international developed market …" at bounding box center [272, 407] width 0 height 11
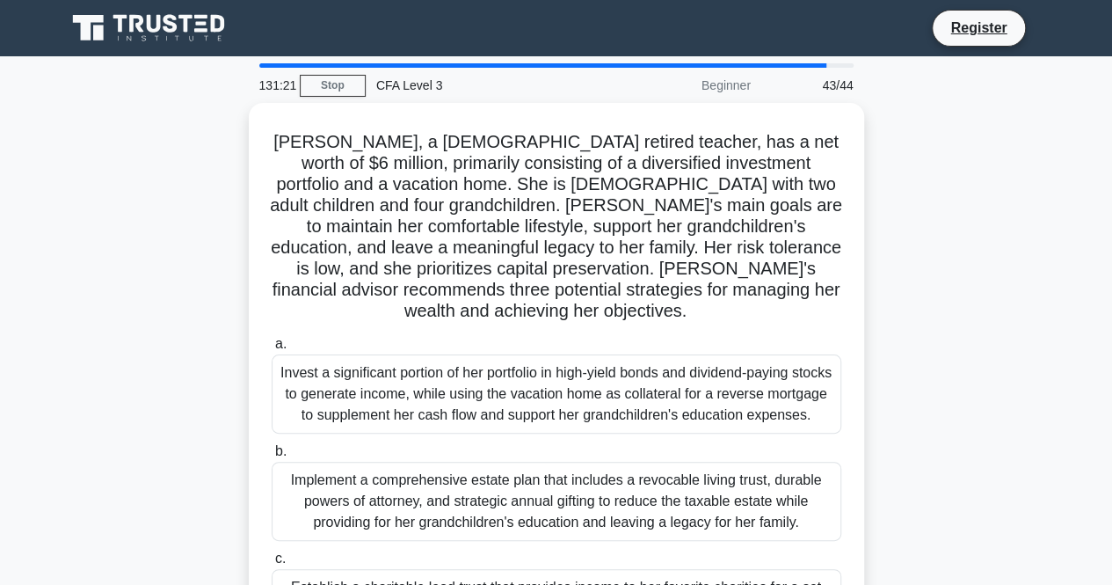
click at [427, 492] on div "Implement a comprehensive estate plan that includes a revocable living trust, d…" at bounding box center [557, 501] width 570 height 79
click at [272, 457] on input "b. Implement a comprehensive estate plan that includes a revocable living trust…" at bounding box center [272, 451] width 0 height 11
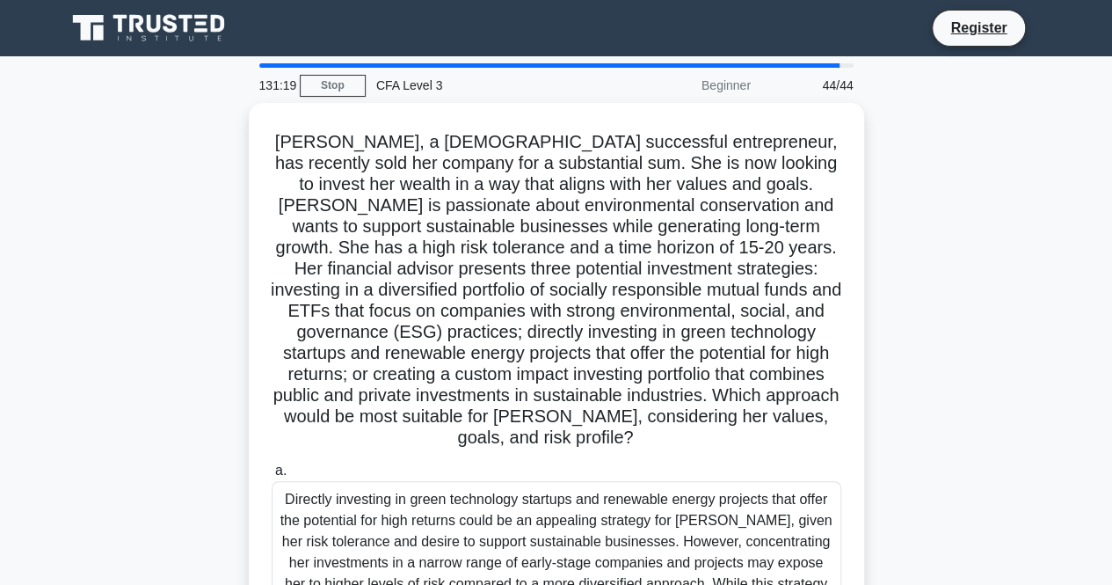
click at [427, 492] on div "Directly investing in green technology startups and renewable energy projects t…" at bounding box center [557, 563] width 570 height 164
click at [272, 477] on input "a. Directly investing in green technology startups and renewable energy project…" at bounding box center [272, 470] width 0 height 11
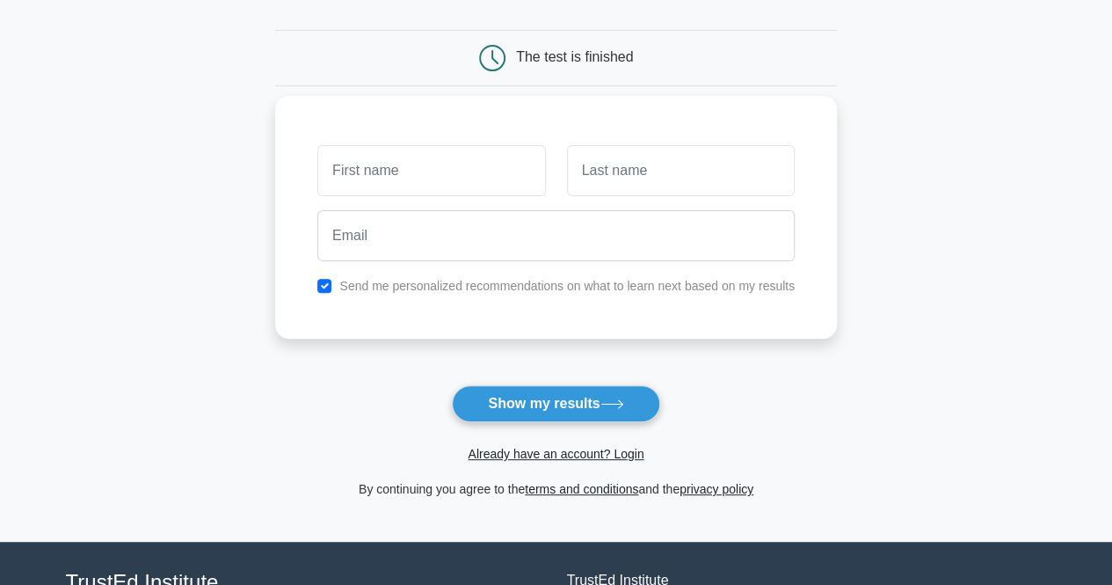
scroll to position [176, 0]
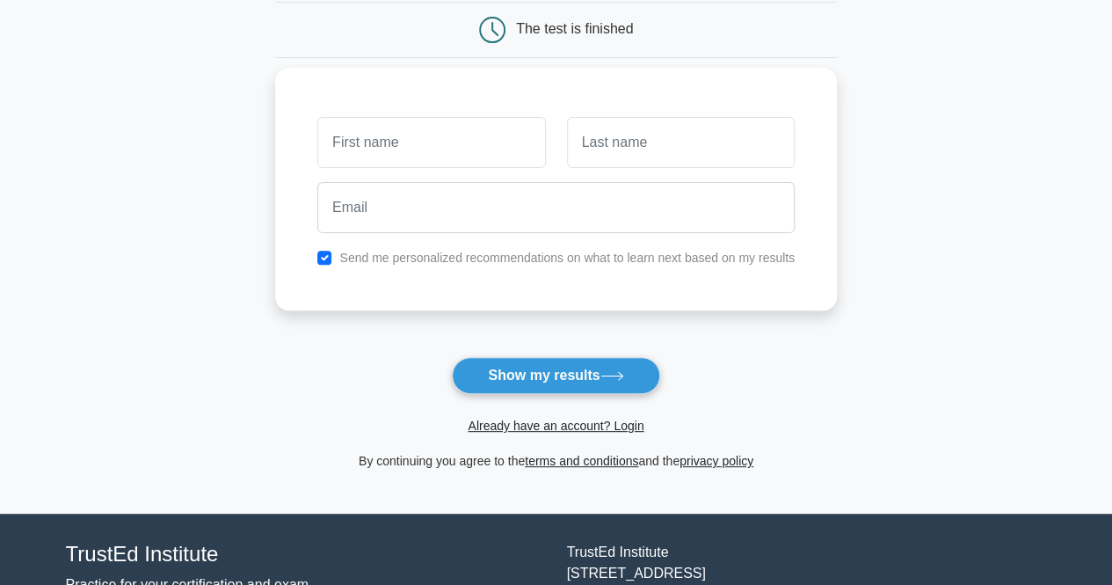
click at [453, 133] on input "text" at bounding box center [431, 142] width 228 height 51
type input "Tu"
click at [647, 157] on input "text" at bounding box center [681, 142] width 228 height 51
type input "[PERSON_NAME]"
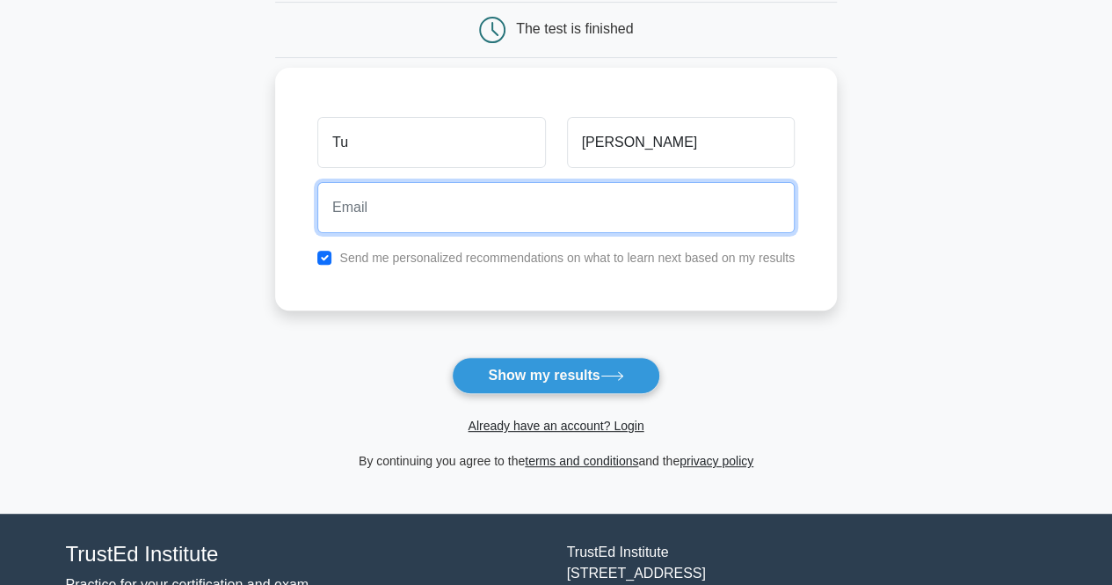
click at [466, 200] on input "email" at bounding box center [556, 207] width 478 height 51
type input "anhtu0511201@gmail.com"
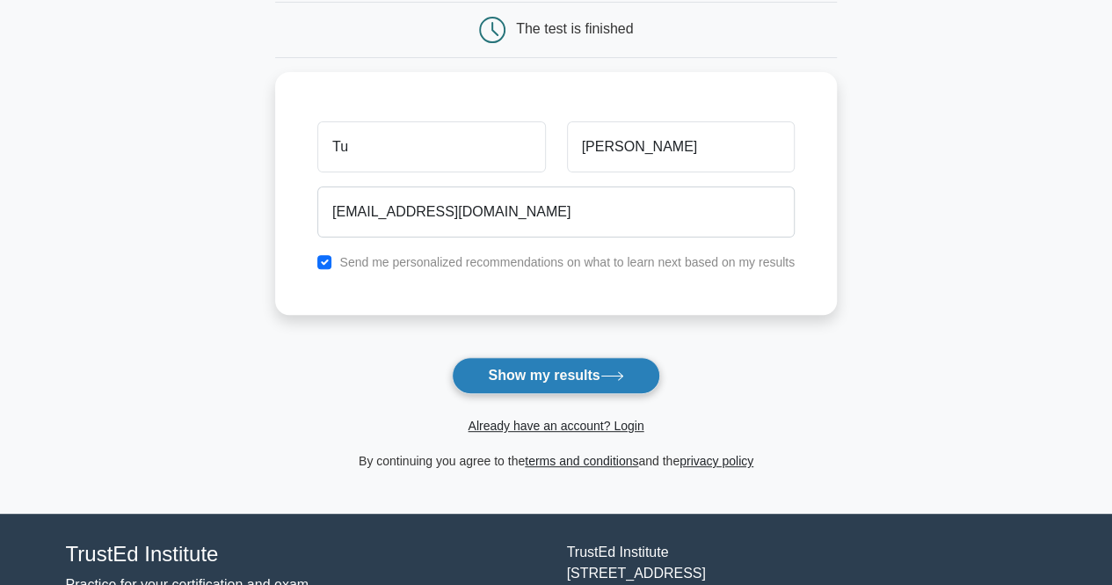
click at [556, 372] on button "Show my results" at bounding box center [556, 375] width 208 height 37
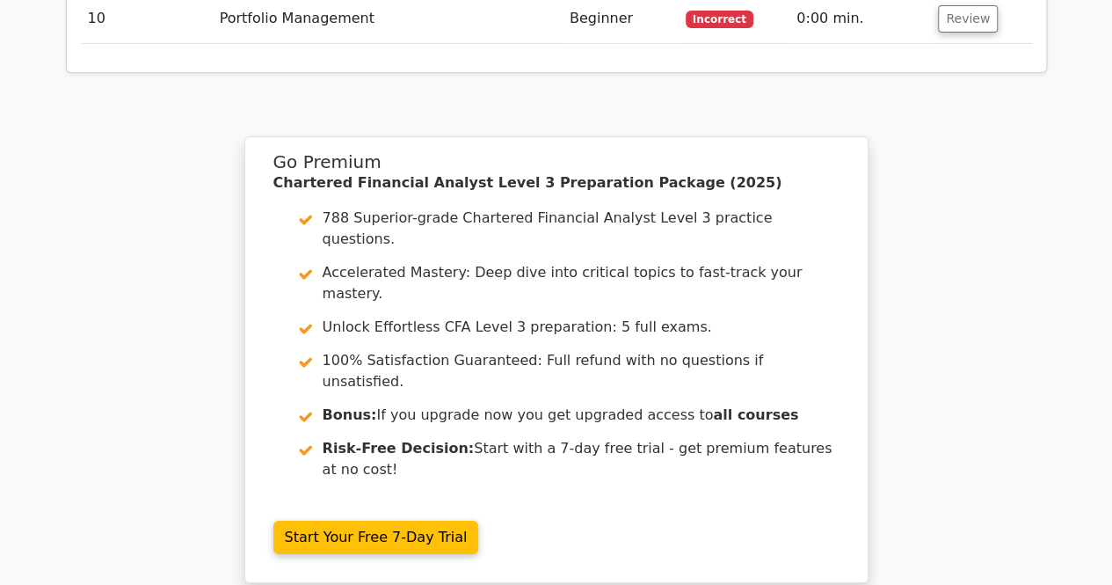
scroll to position [3169, 0]
